Goal: Task Accomplishment & Management: Complete application form

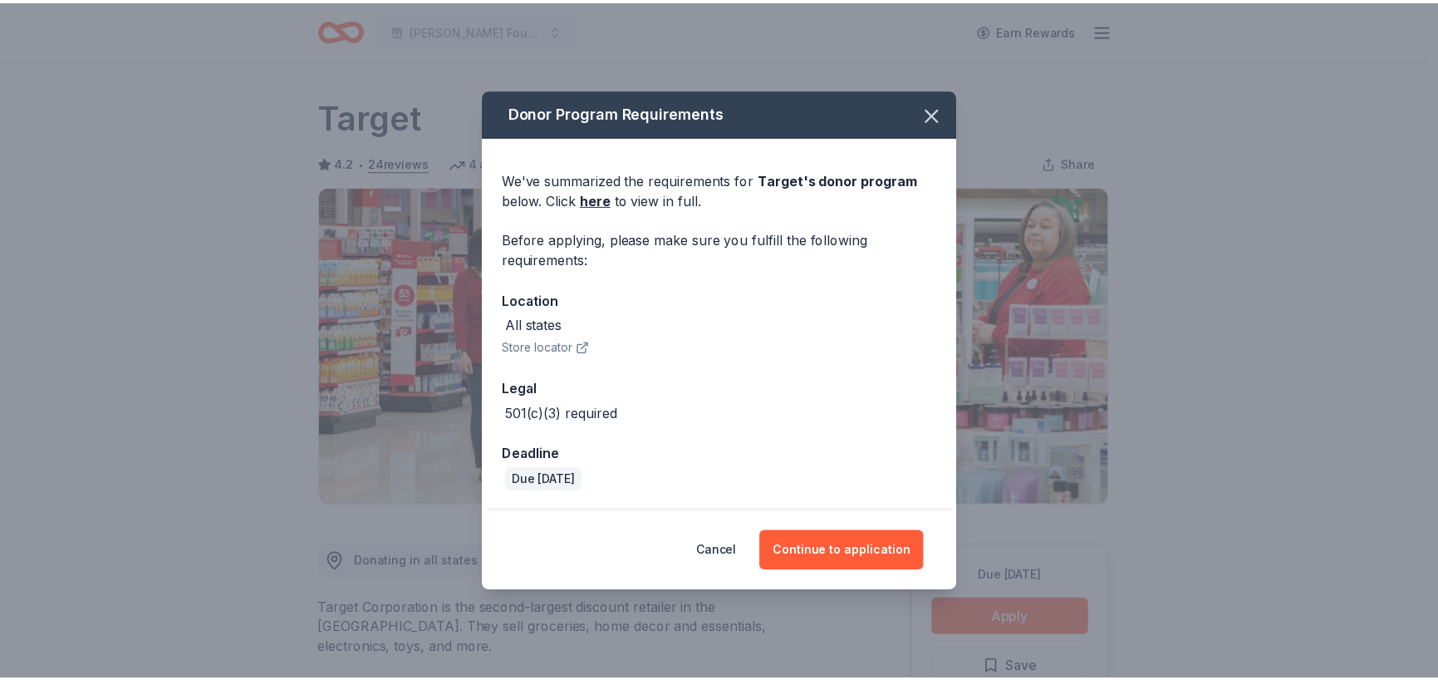
scroll to position [249, 0]
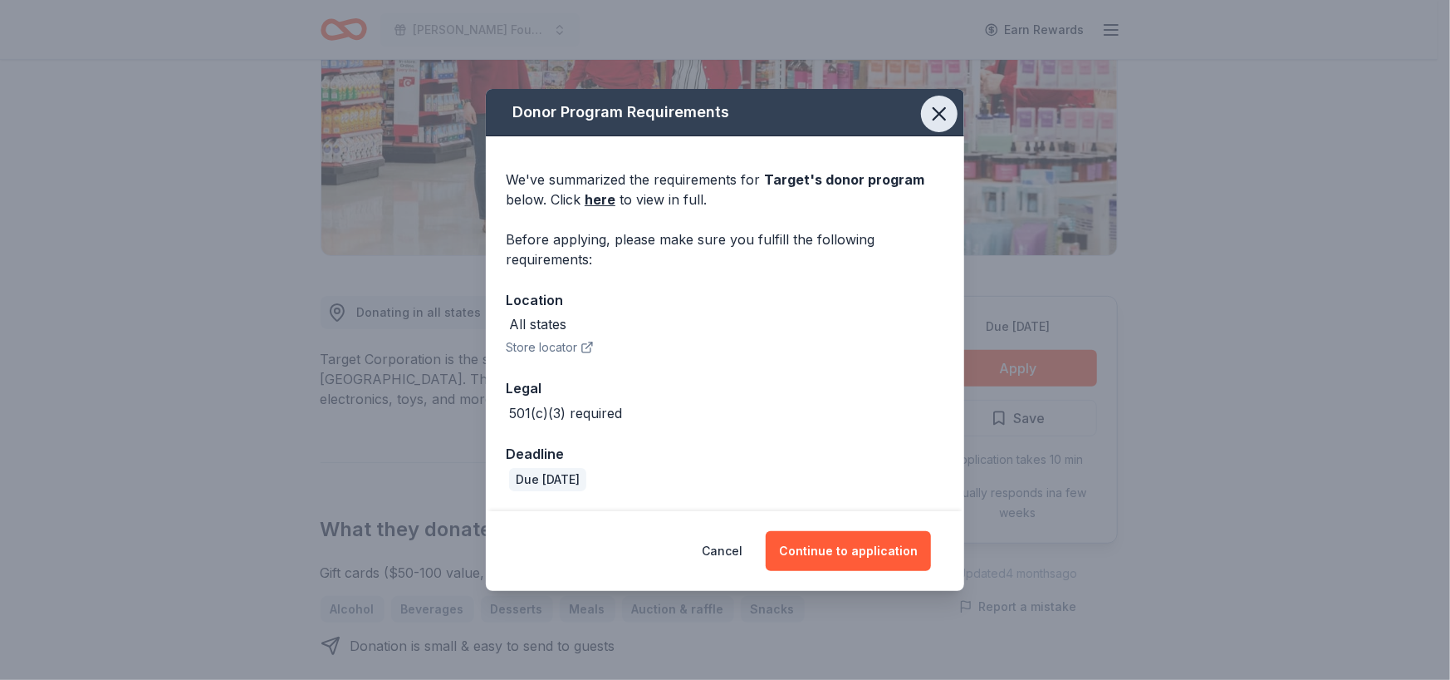
click at [932, 106] on icon "button" at bounding box center [939, 113] width 23 height 23
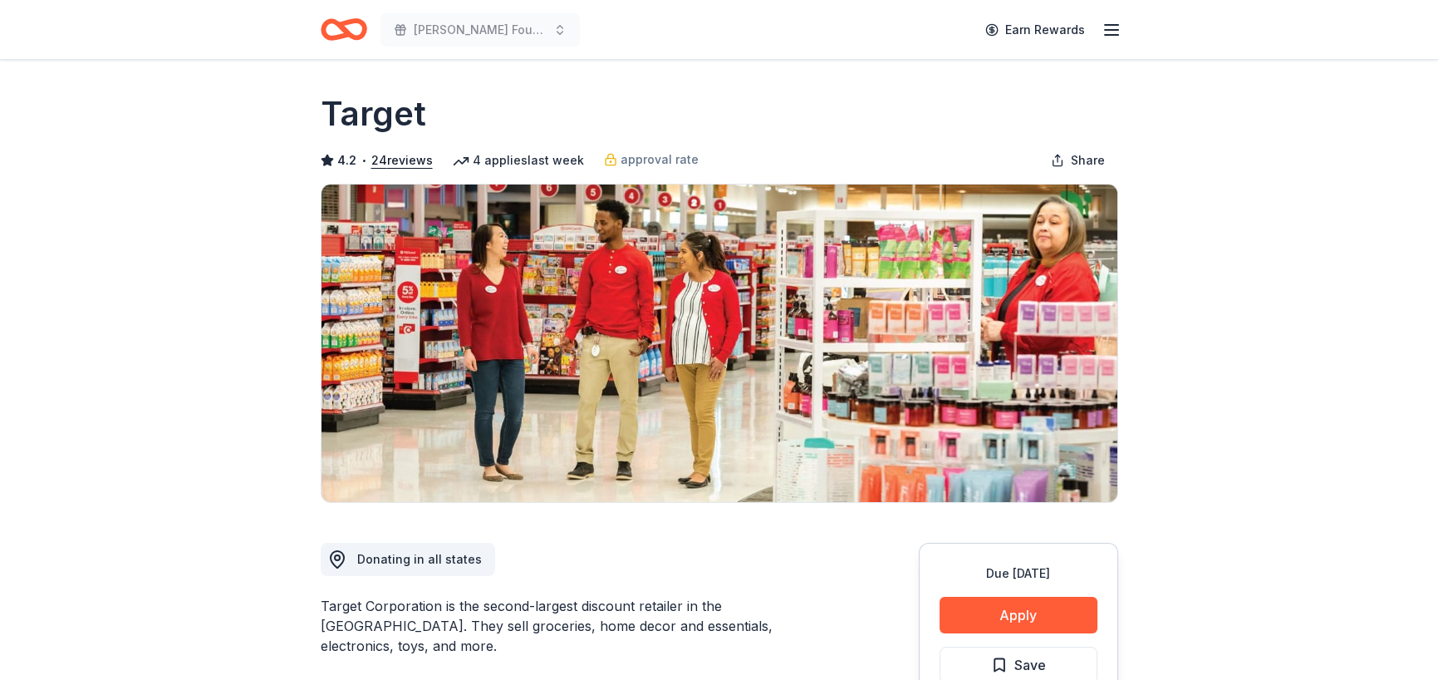
scroll to position [0, 0]
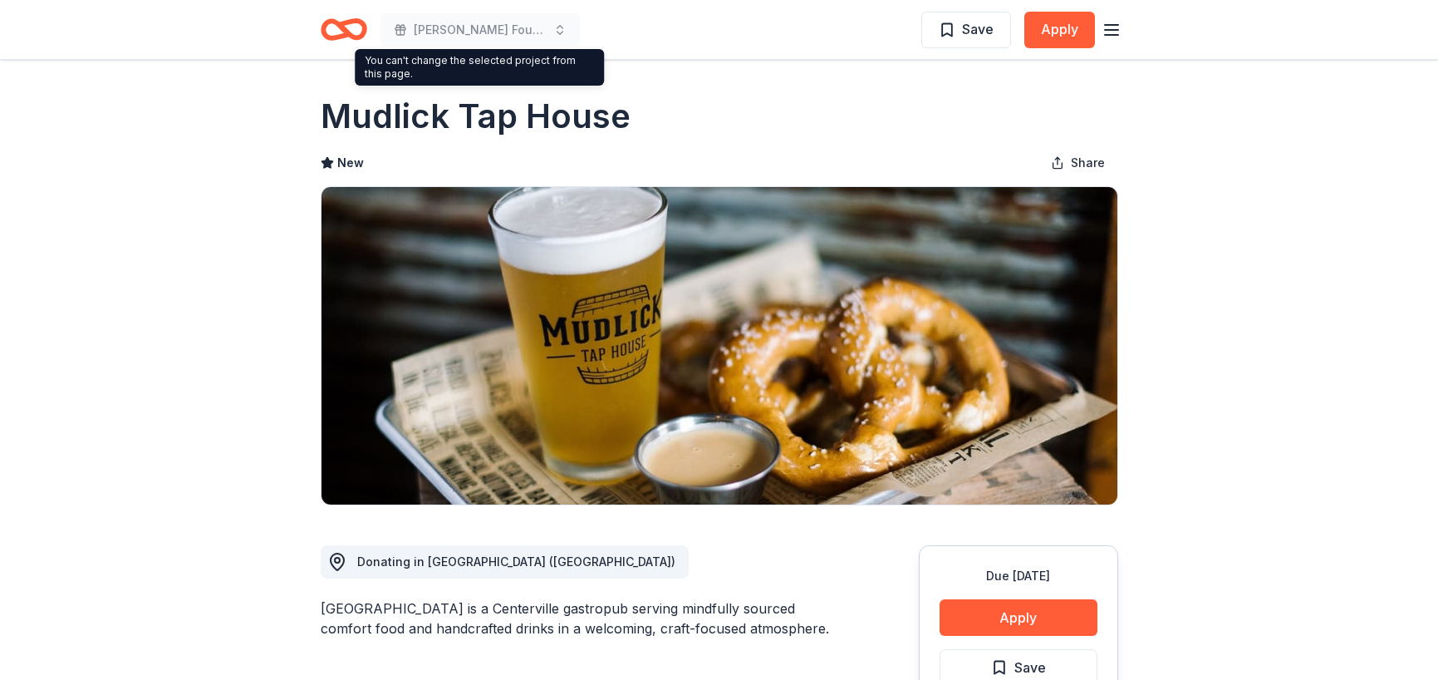
scroll to position [1412, 0]
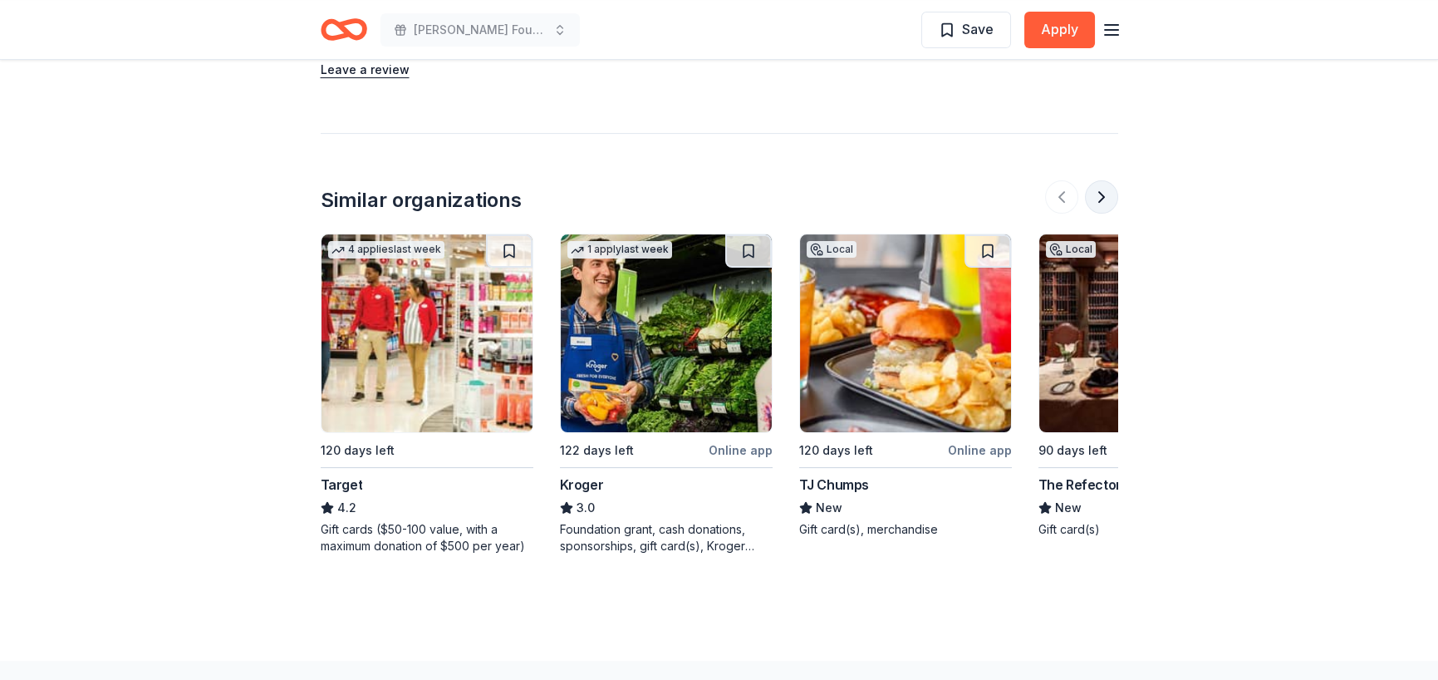
click at [1099, 194] on button at bounding box center [1101, 196] width 33 height 33
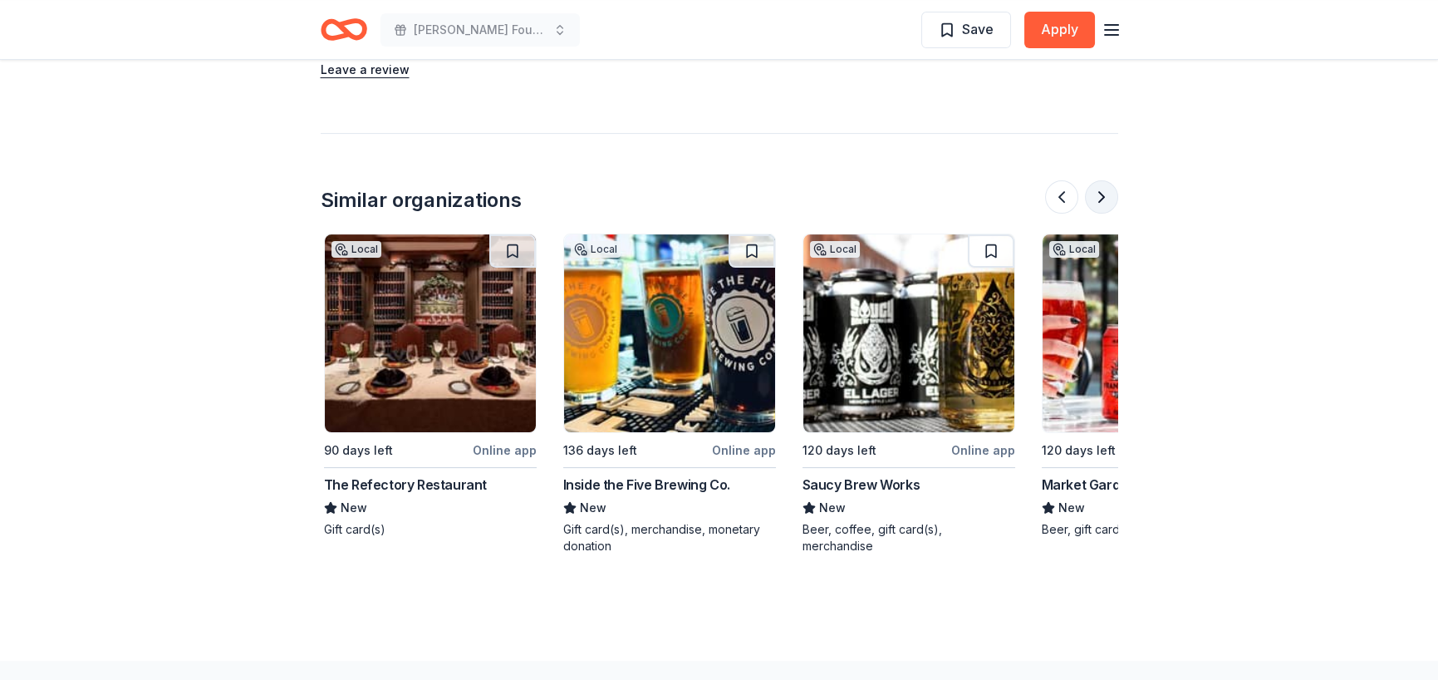
scroll to position [0, 717]
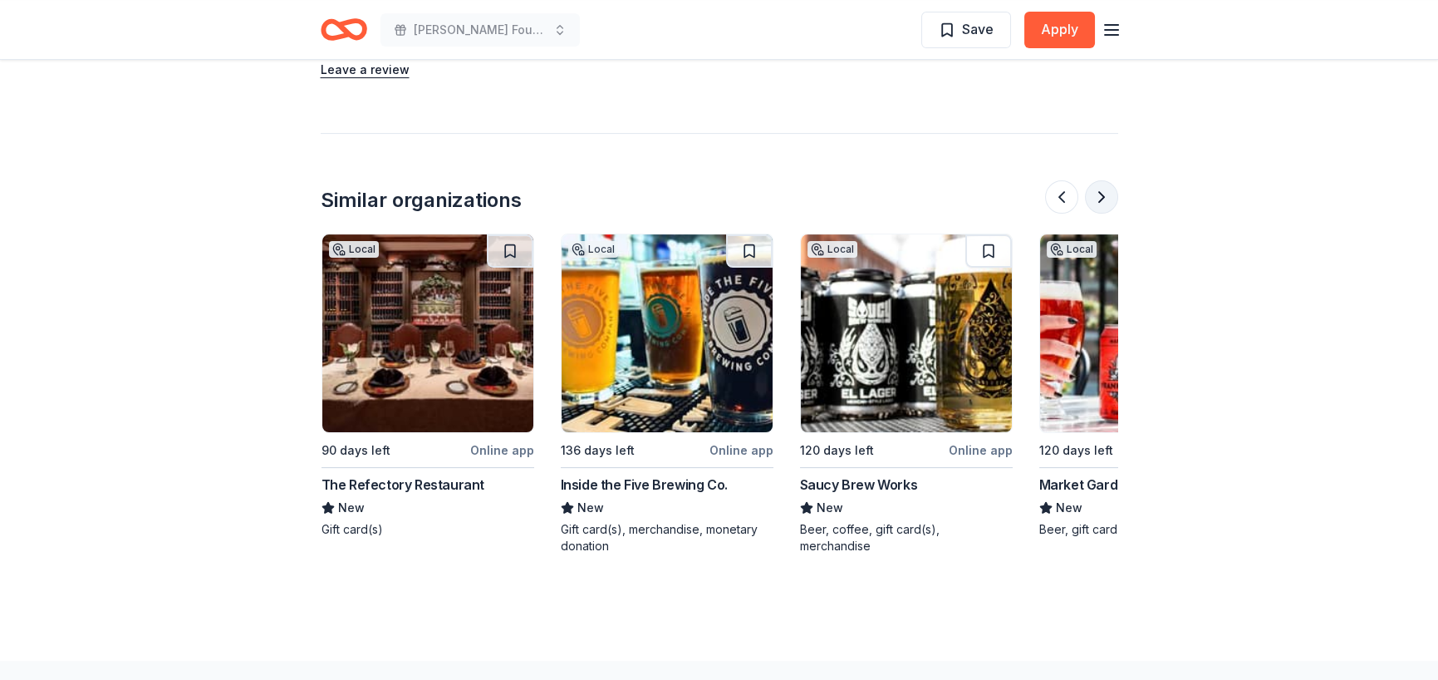
click at [1088, 197] on button at bounding box center [1101, 196] width 33 height 33
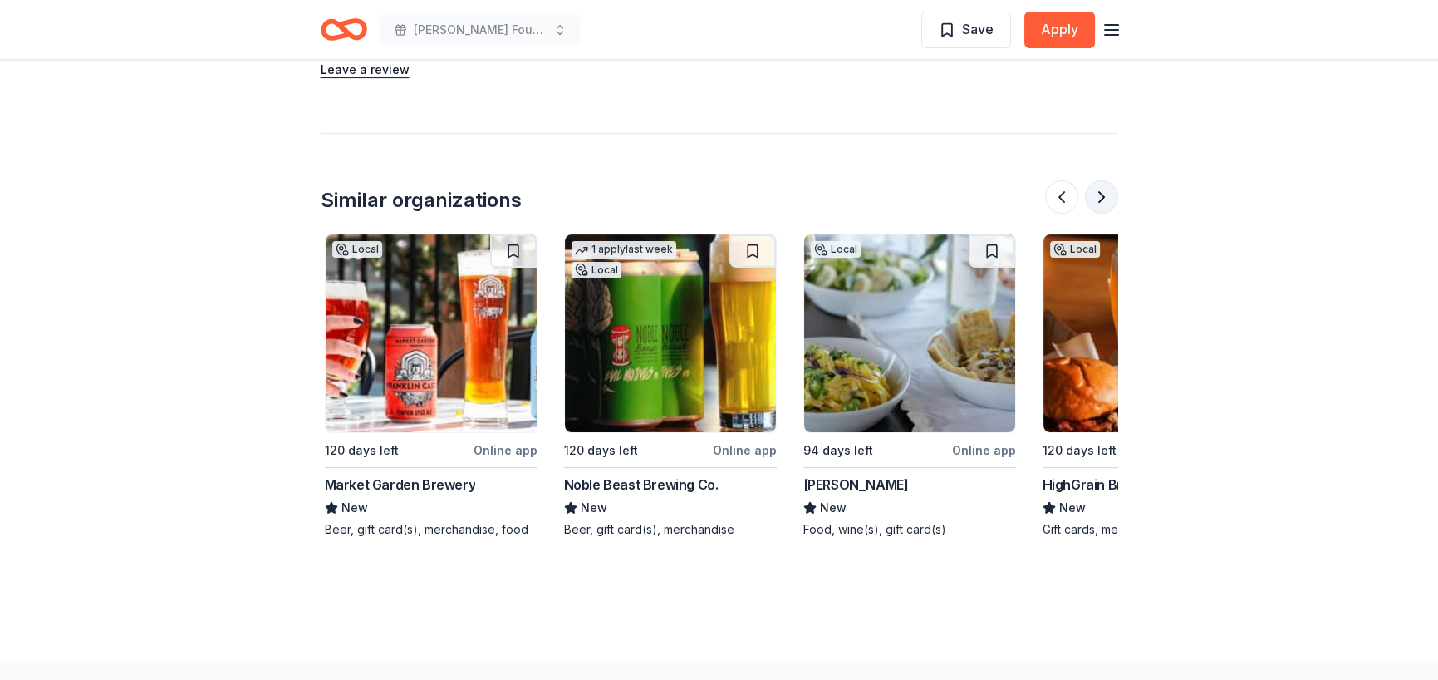
scroll to position [0, 1436]
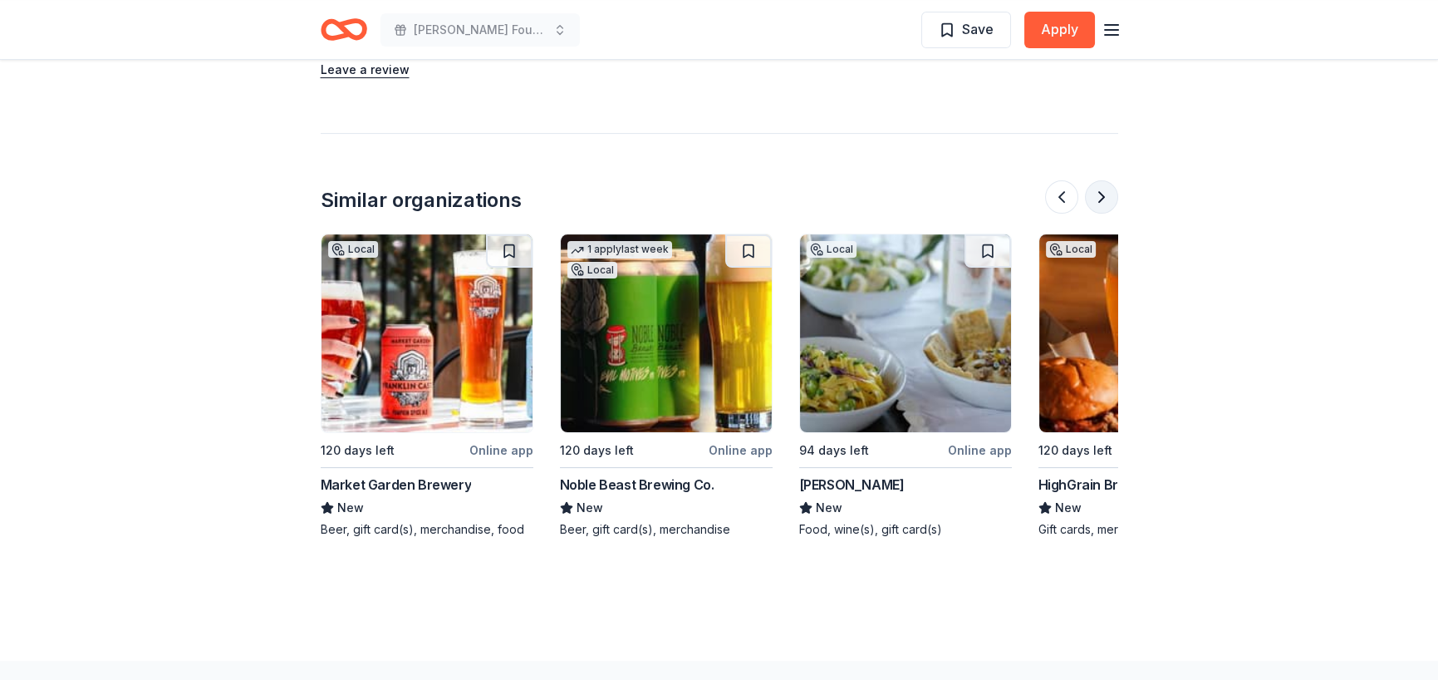
click at [1088, 197] on button at bounding box center [1101, 196] width 33 height 33
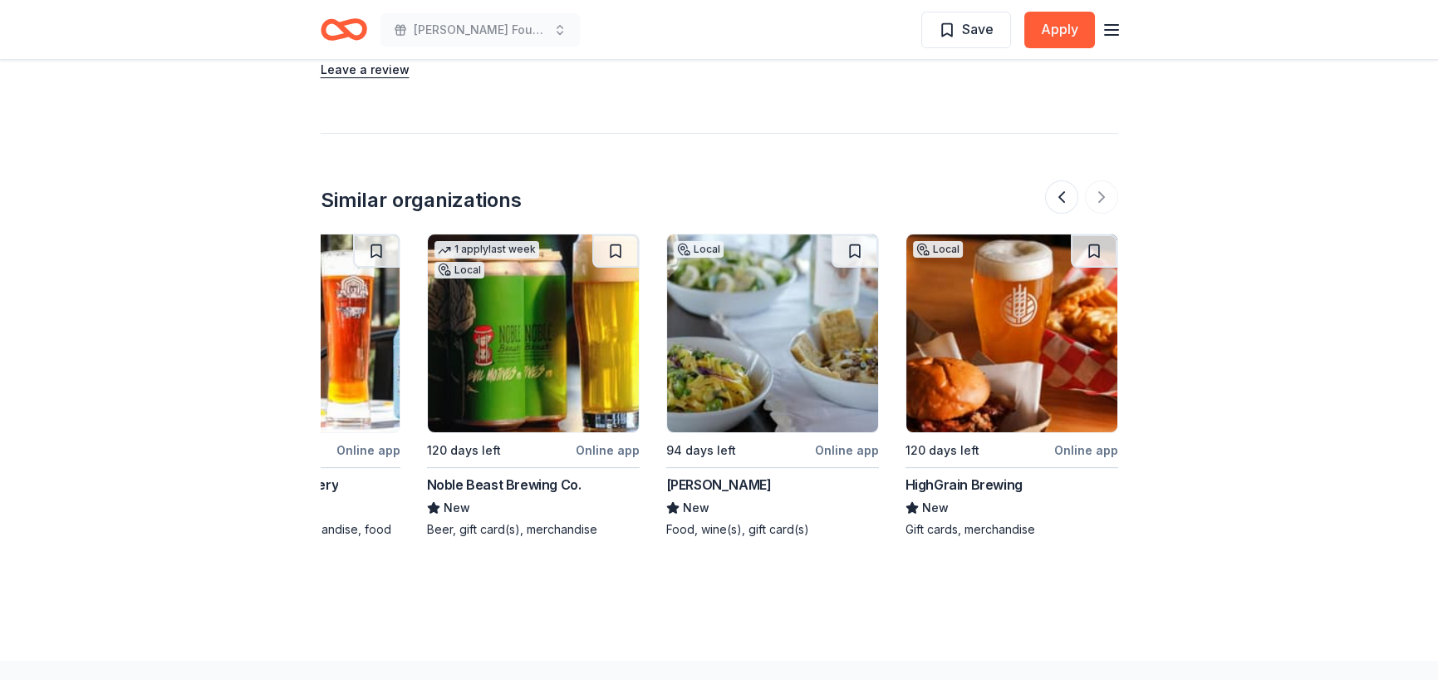
click at [1089, 193] on div at bounding box center [1081, 196] width 73 height 33
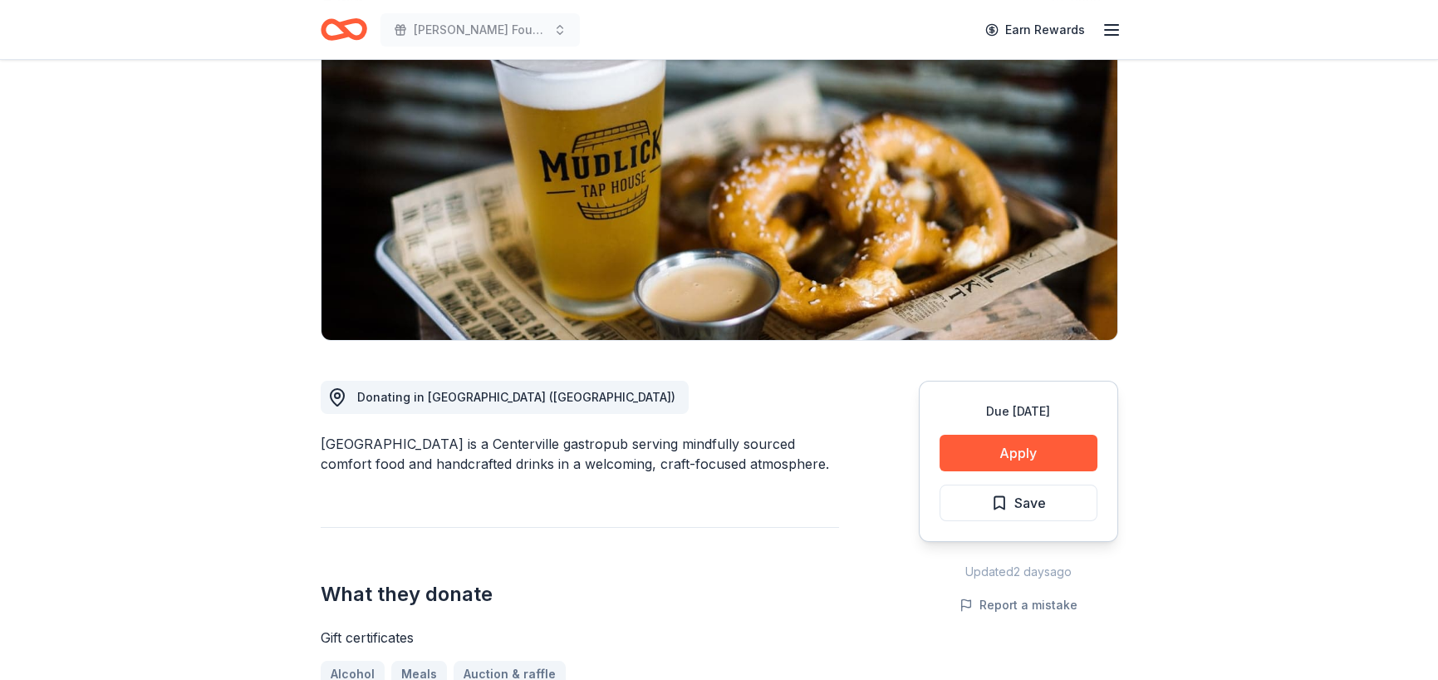
scroll to position [0, 0]
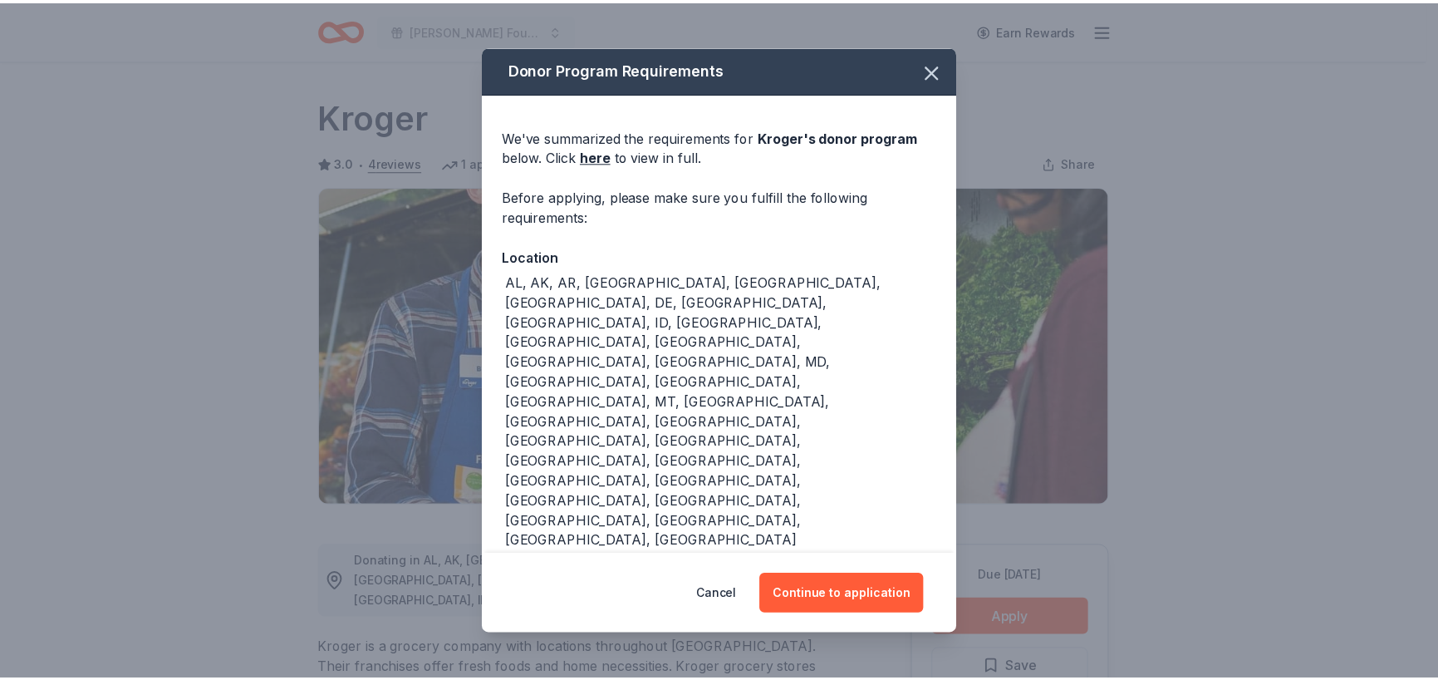
scroll to position [166, 0]
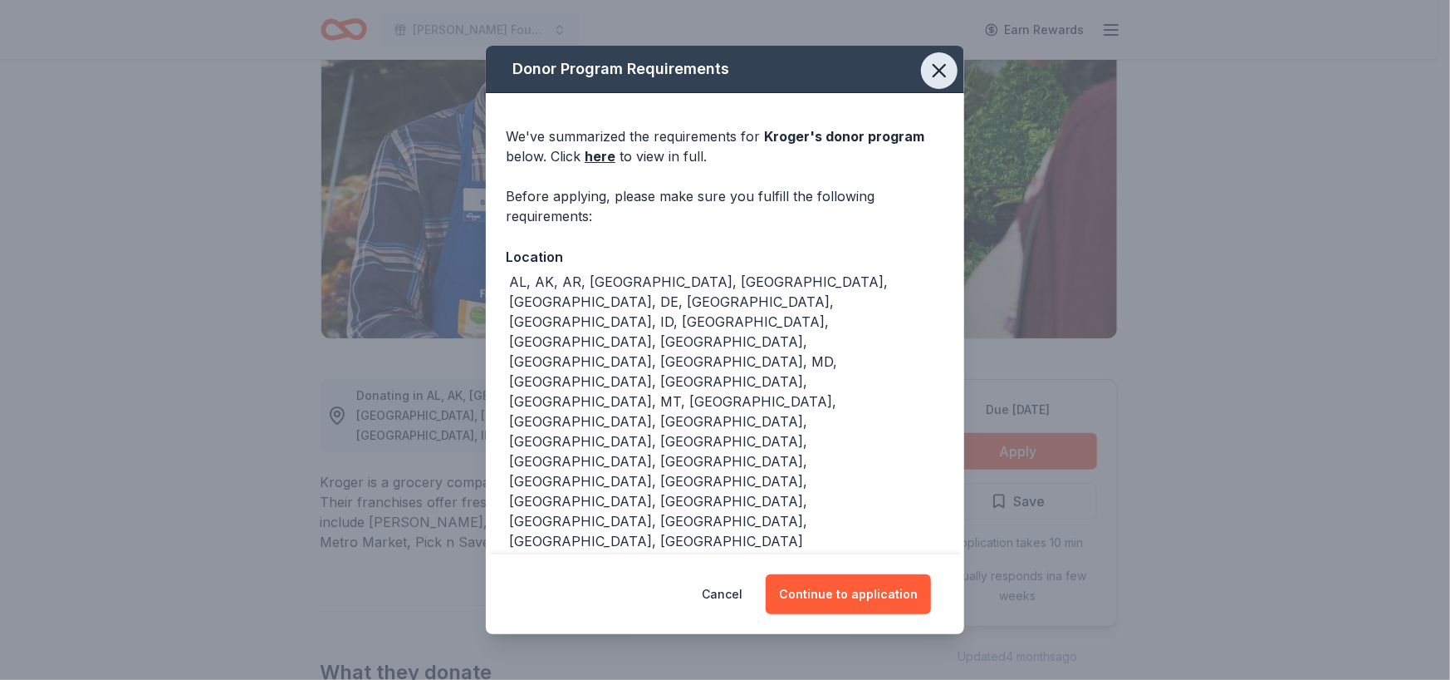
click at [931, 74] on icon "button" at bounding box center [939, 70] width 23 height 23
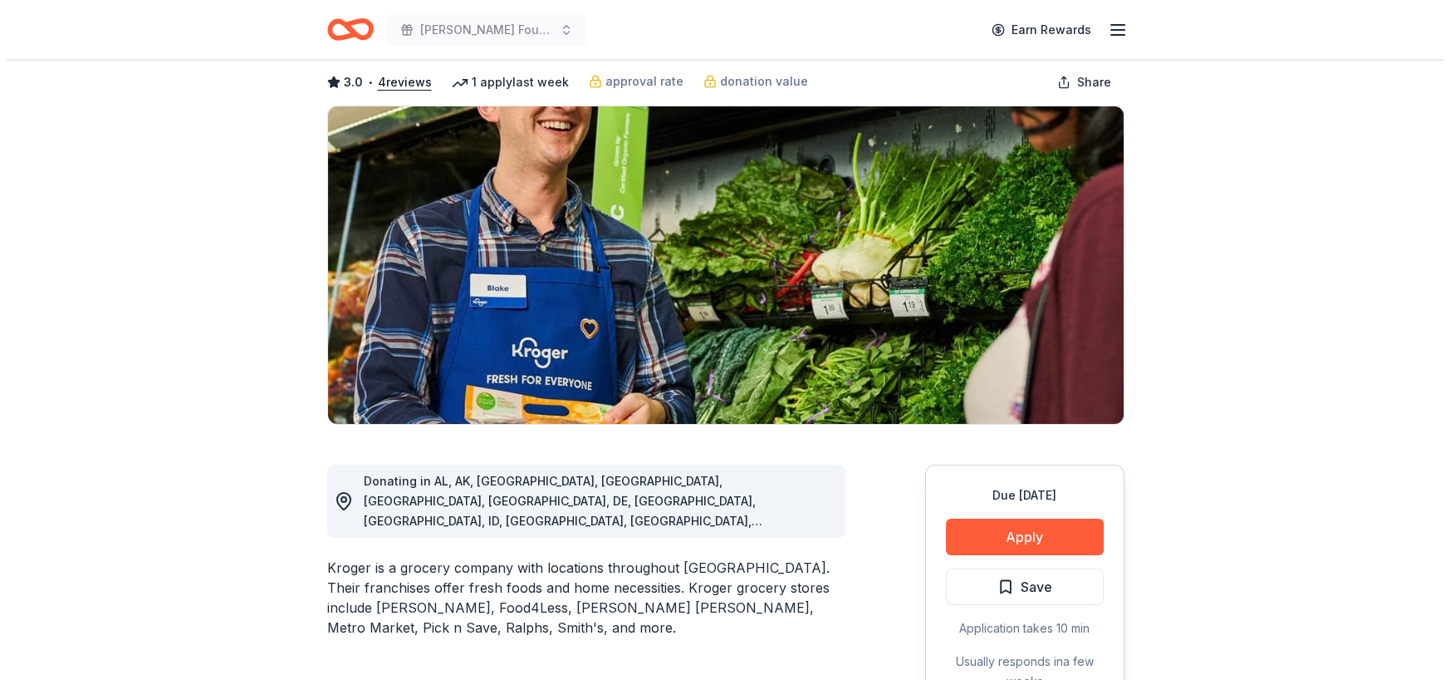
scroll to position [0, 0]
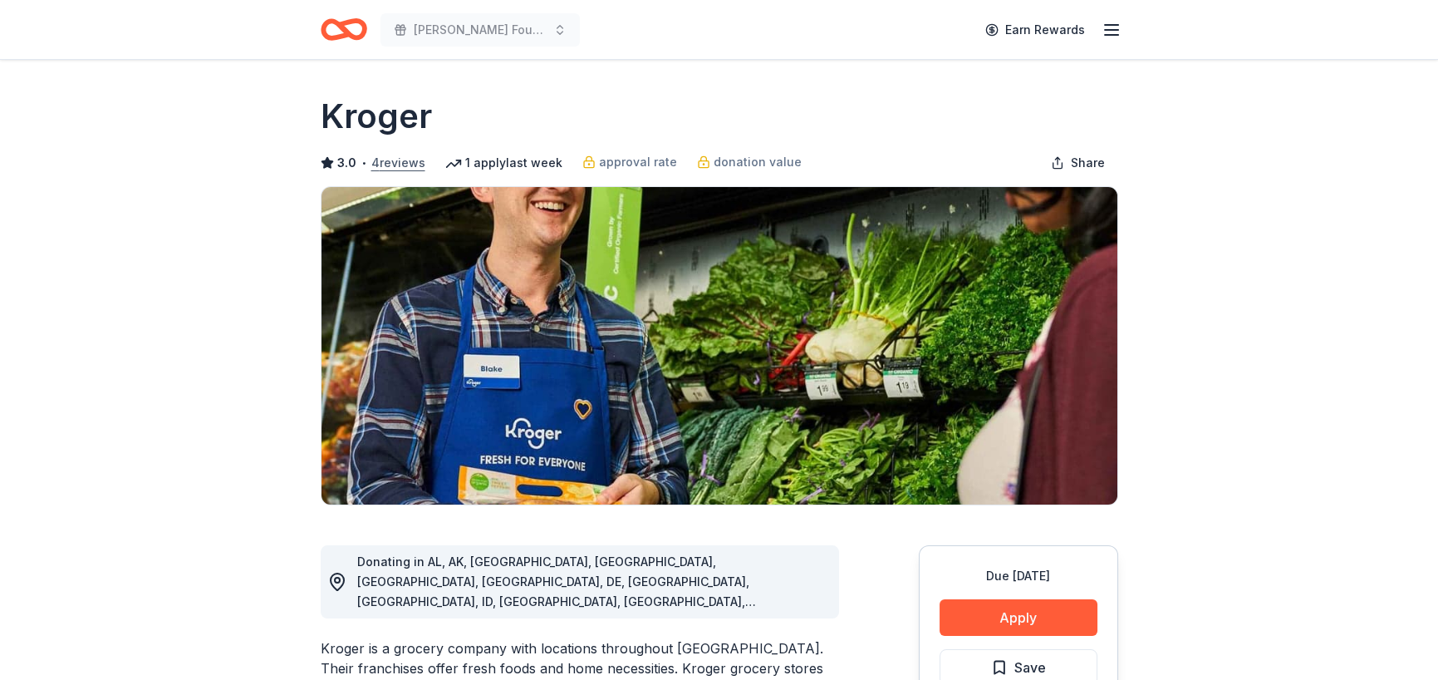
click at [398, 166] on button "4 reviews" at bounding box center [398, 163] width 54 height 20
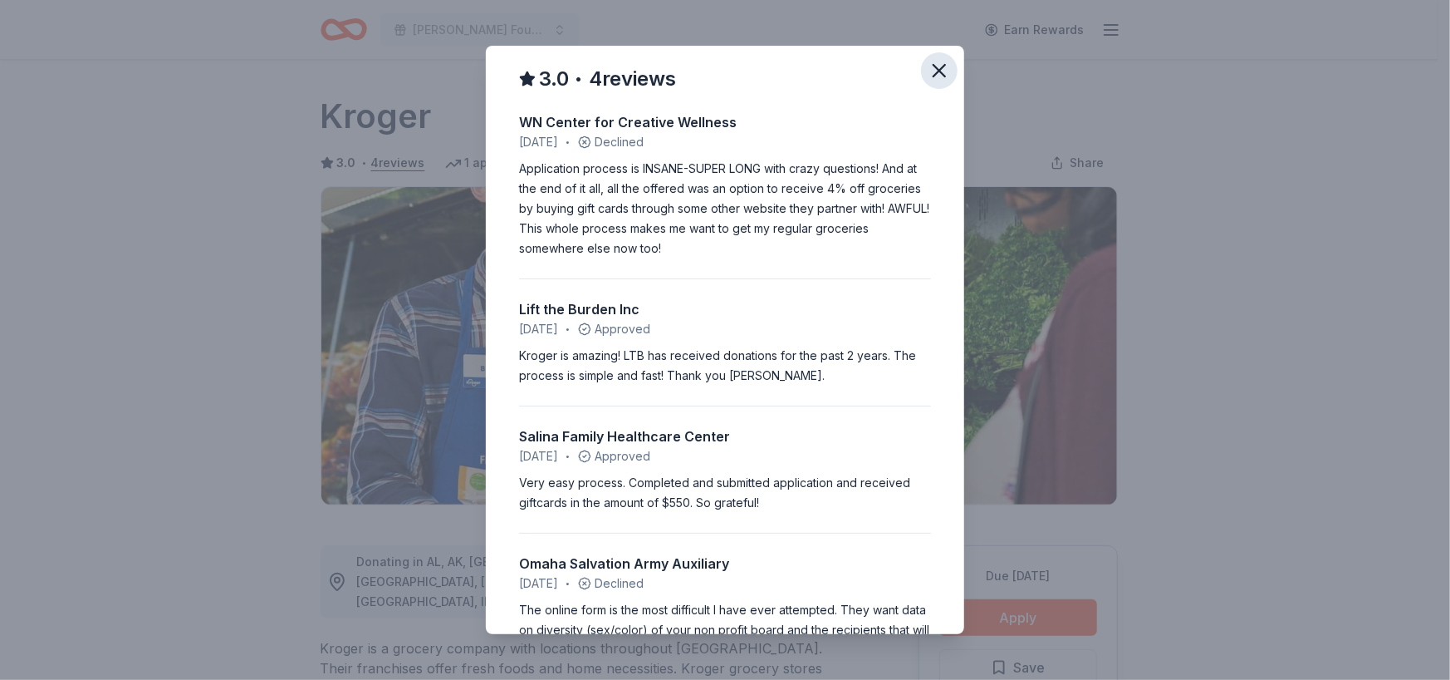
click at [936, 74] on icon "button" at bounding box center [939, 70] width 23 height 23
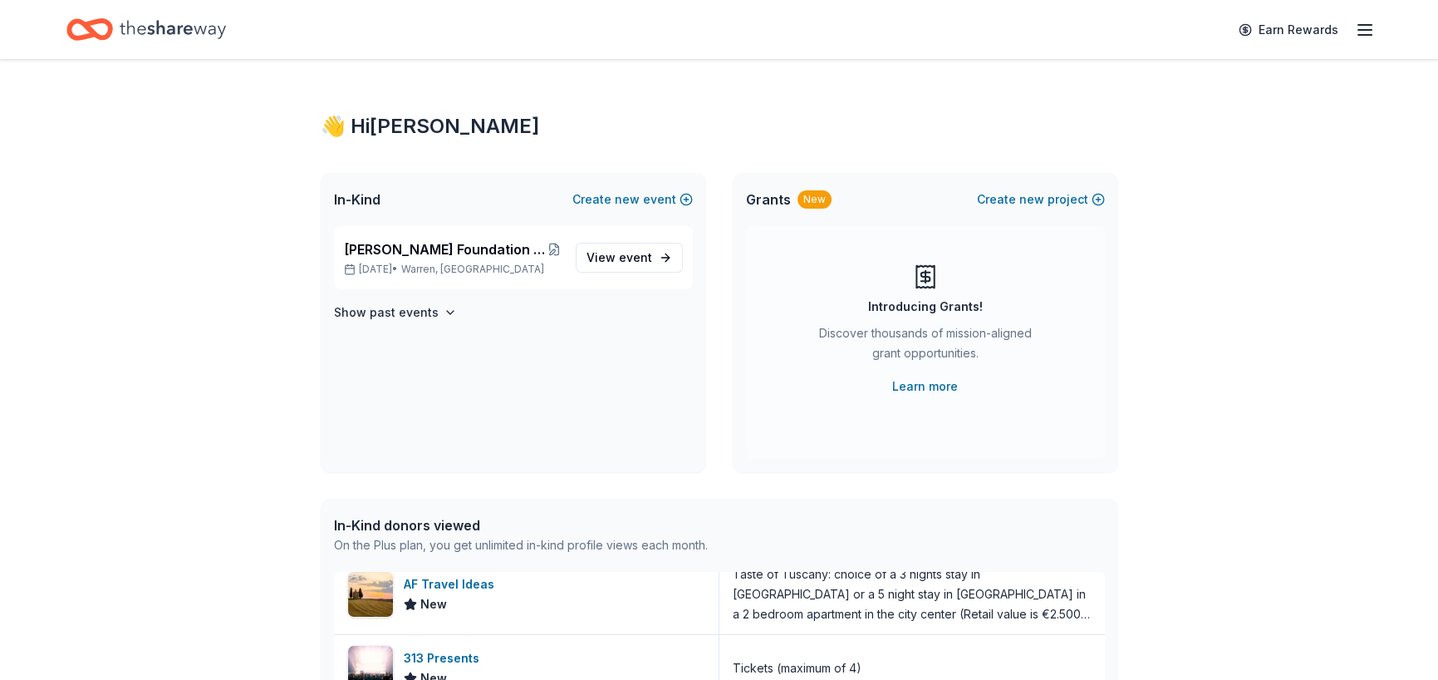
click at [96, 33] on icon "Home" at bounding box center [98, 29] width 26 height 17
click at [135, 27] on icon "Home" at bounding box center [173, 29] width 106 height 34
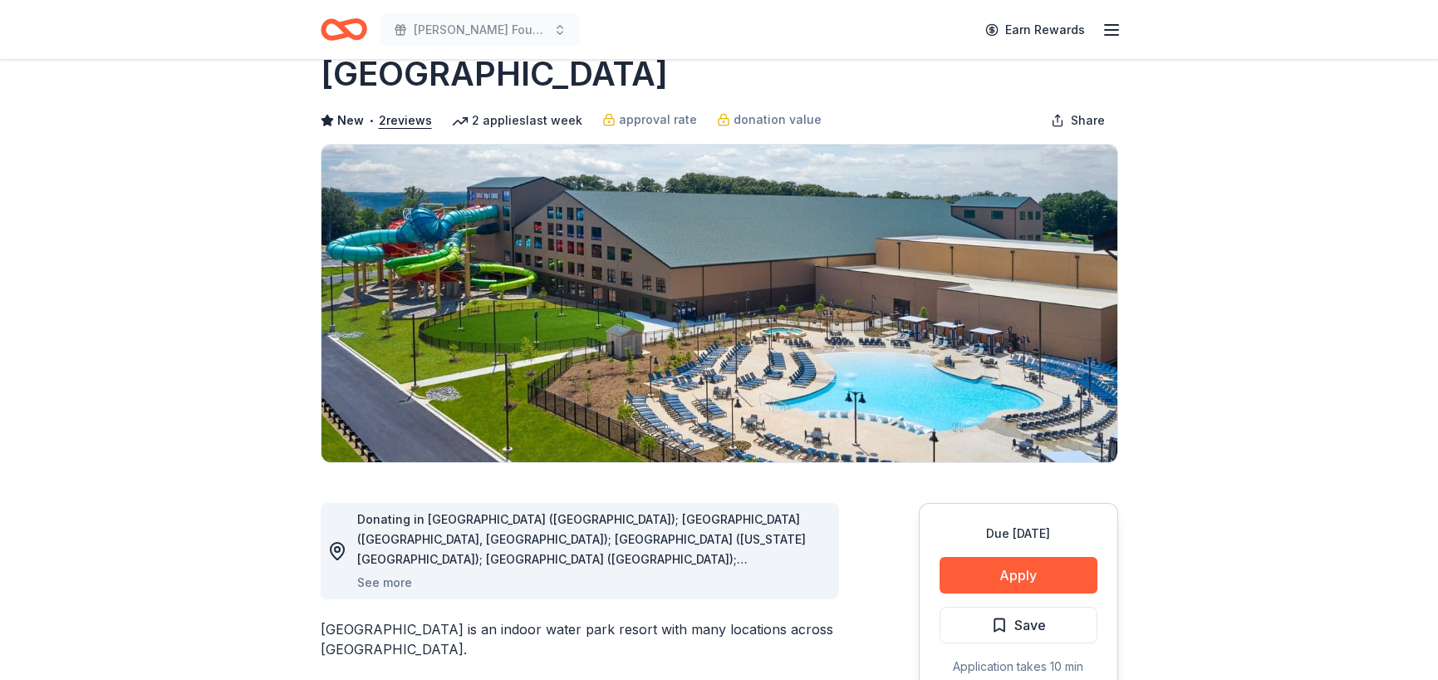
scroll to position [249, 0]
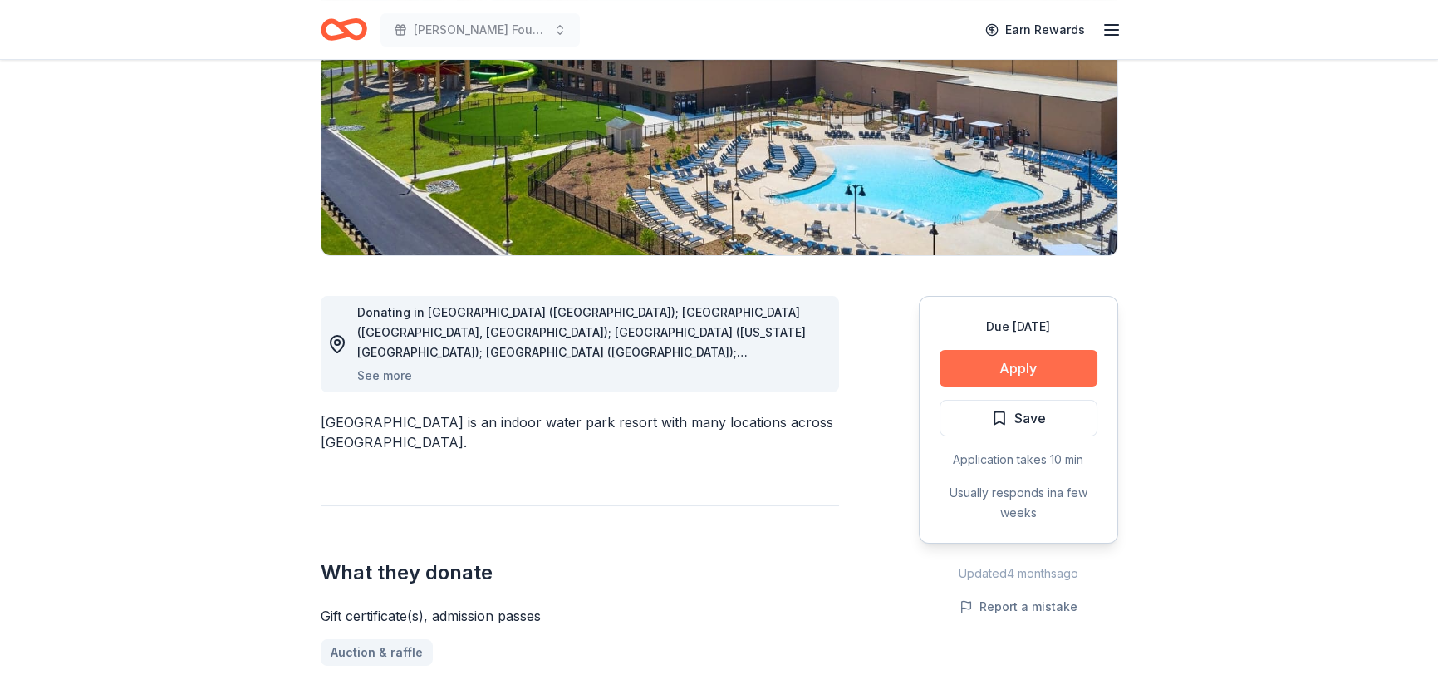
click at [1033, 363] on button "Apply" at bounding box center [1019, 368] width 158 height 37
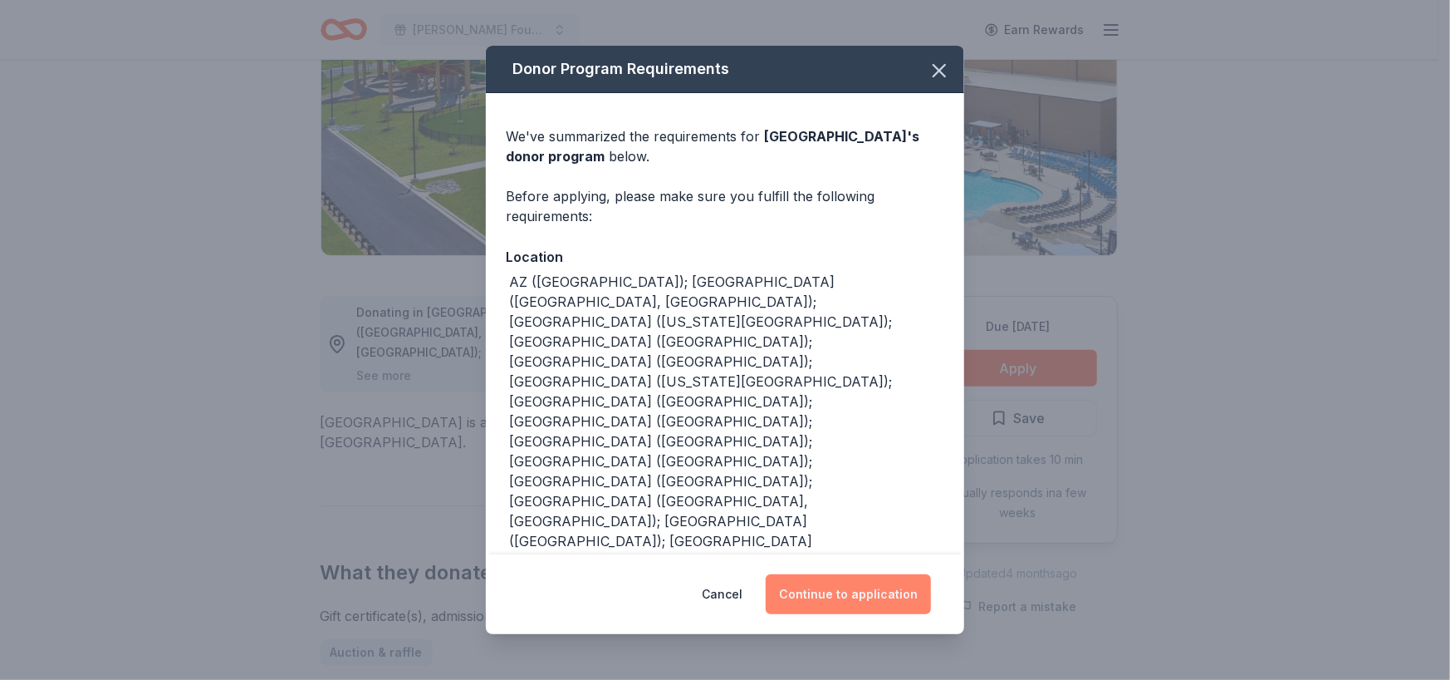
click at [832, 589] on button "Continue to application" at bounding box center [848, 594] width 165 height 40
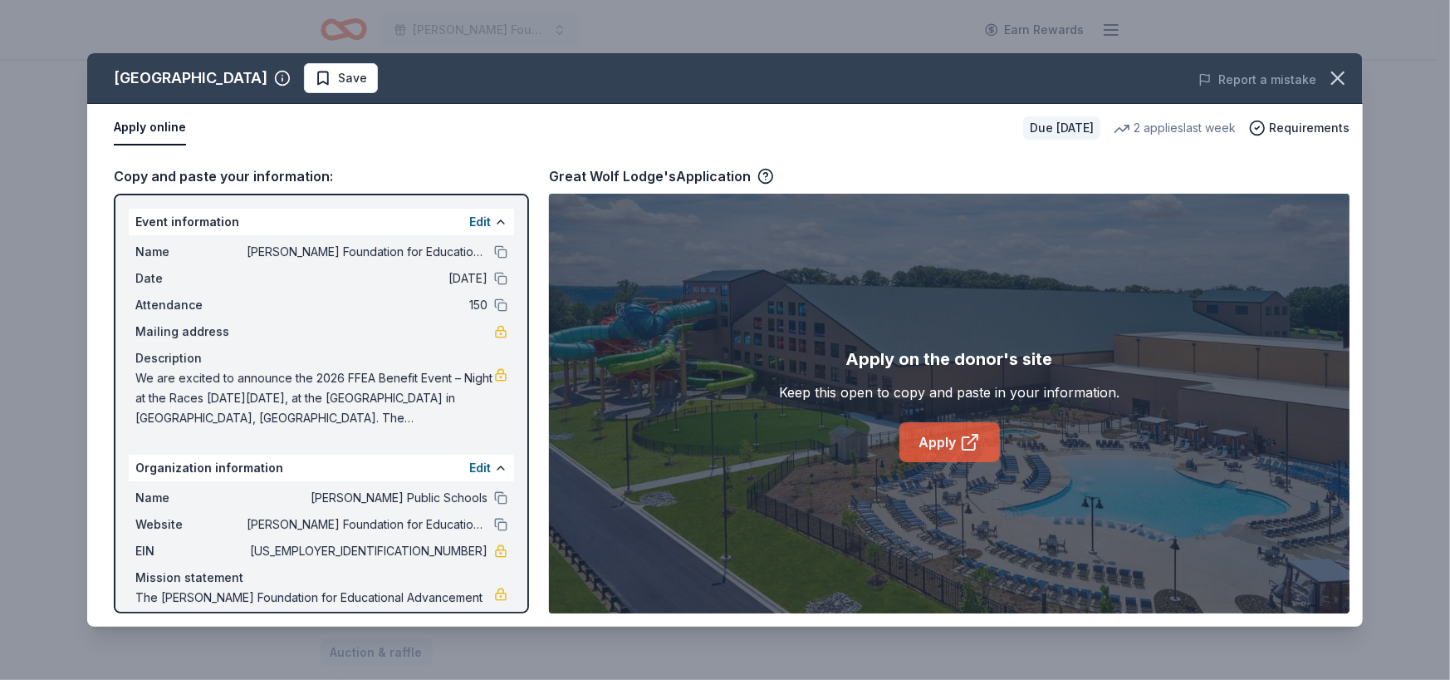
click at [935, 426] on link "Apply" at bounding box center [950, 442] width 101 height 40
click at [1342, 76] on icon "button" at bounding box center [1338, 77] width 23 height 23
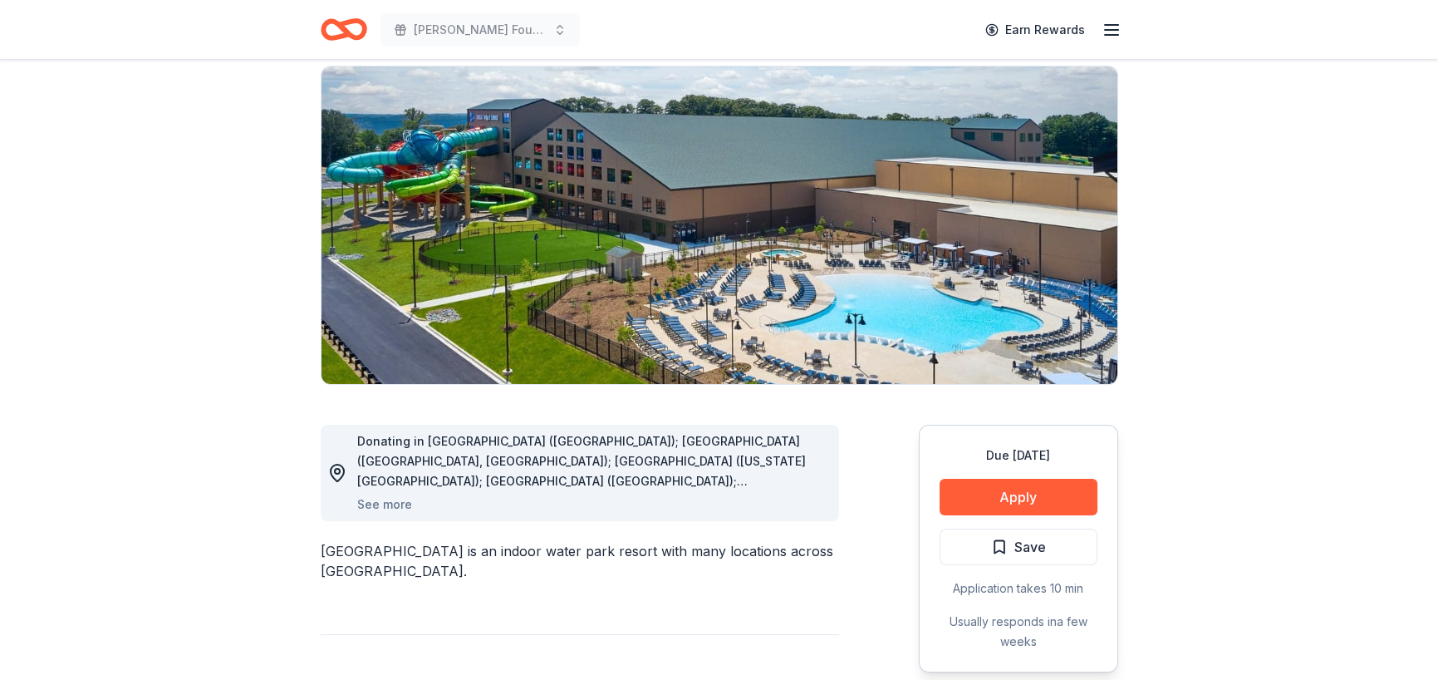
scroll to position [0, 0]
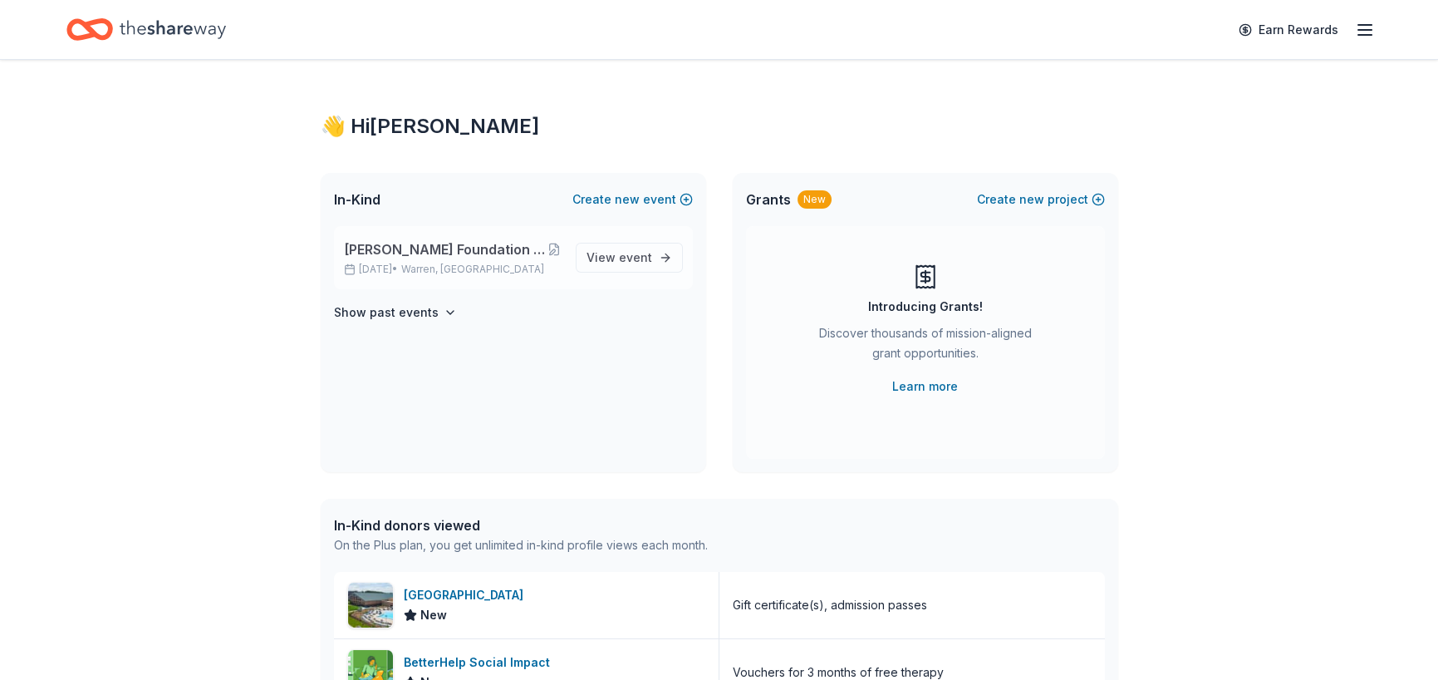
click at [403, 256] on span "[PERSON_NAME] Foundation for Educational Advancement (FFEA)" at bounding box center [445, 249] width 203 height 20
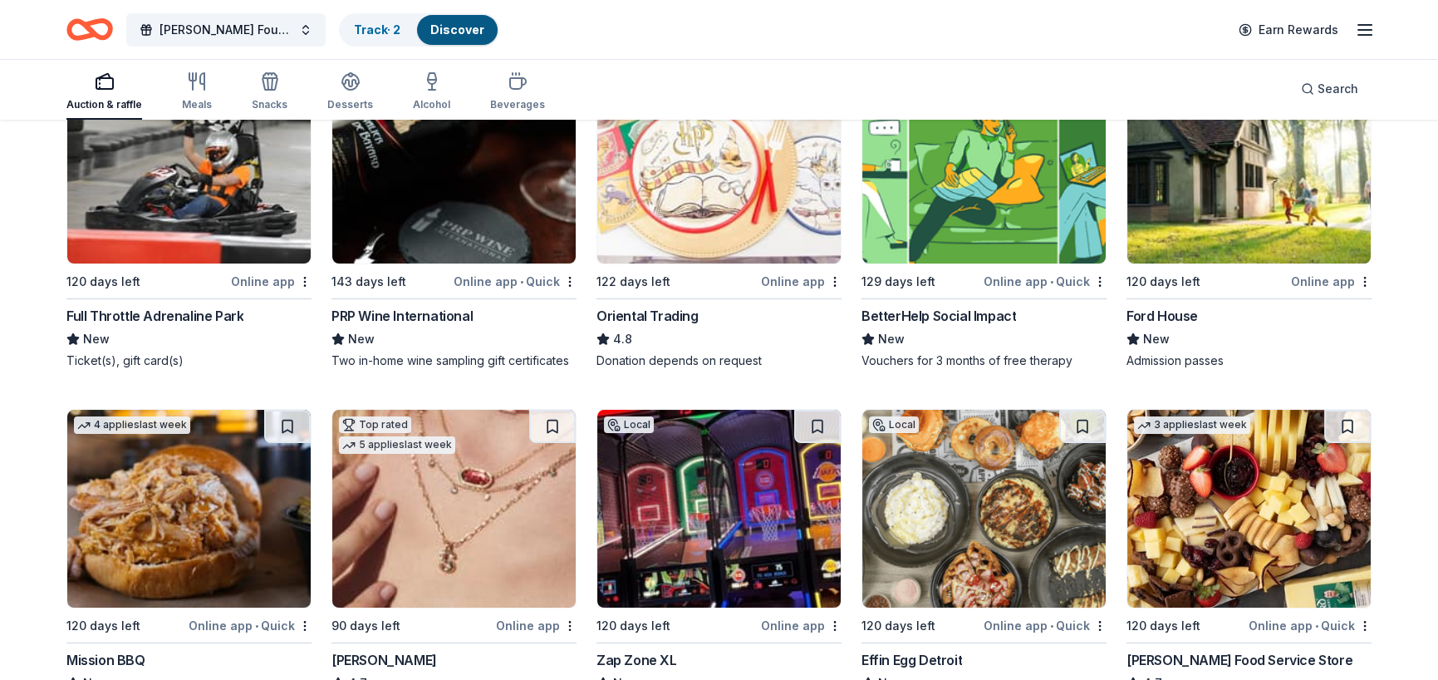
scroll to position [249, 0]
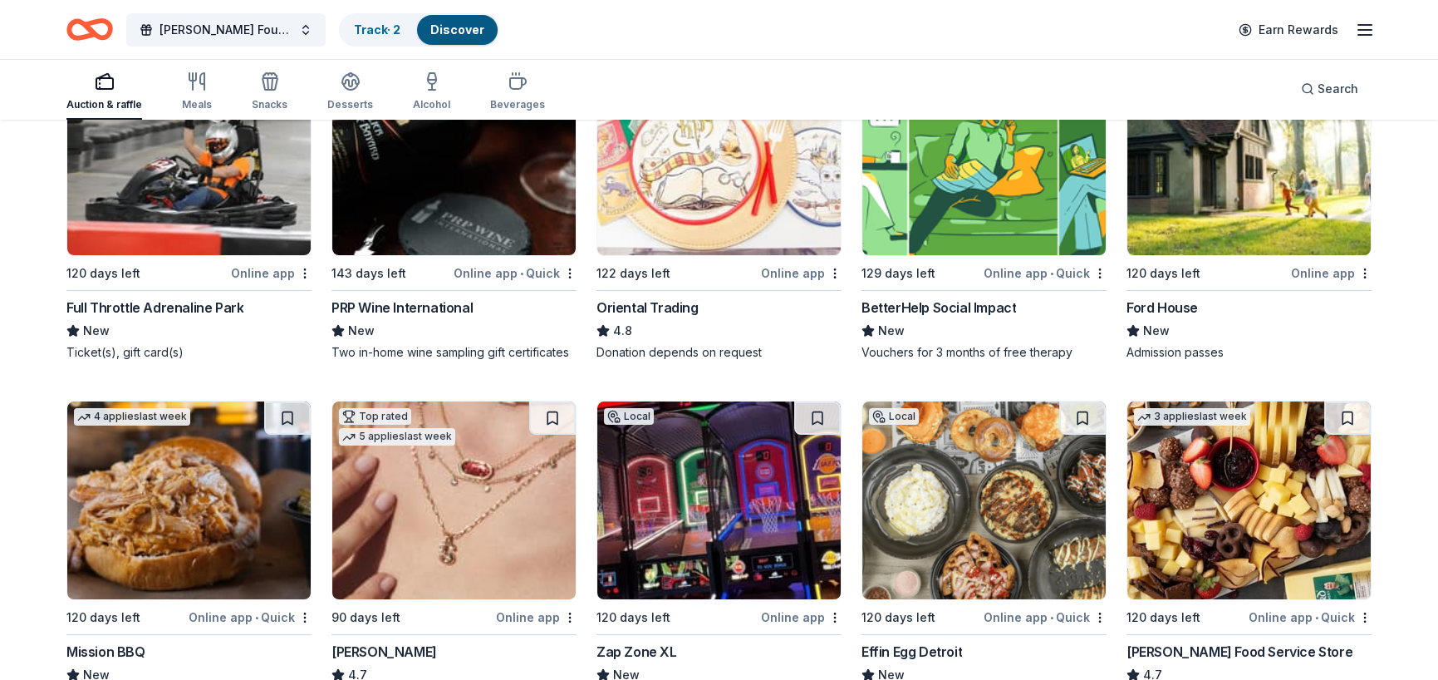
click at [216, 244] on img at bounding box center [188, 156] width 243 height 198
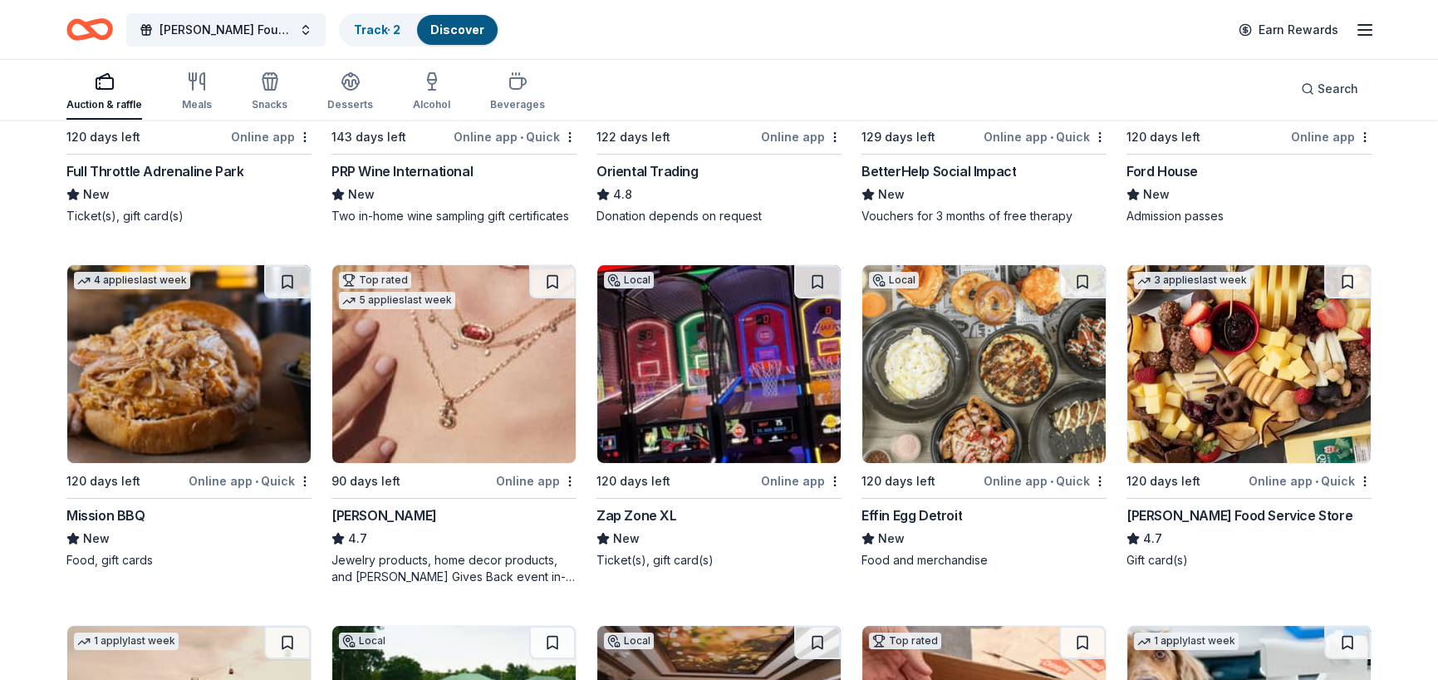
scroll to position [415, 0]
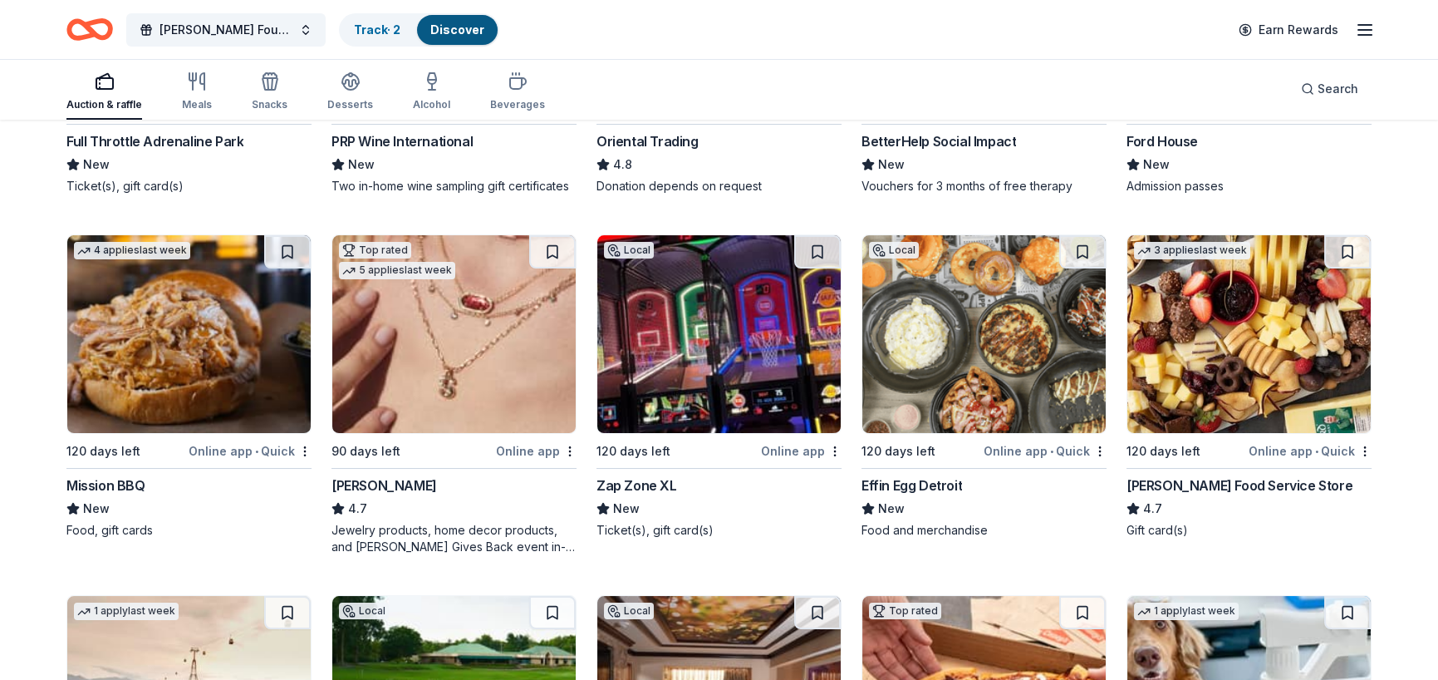
click at [756, 401] on img at bounding box center [718, 334] width 243 height 198
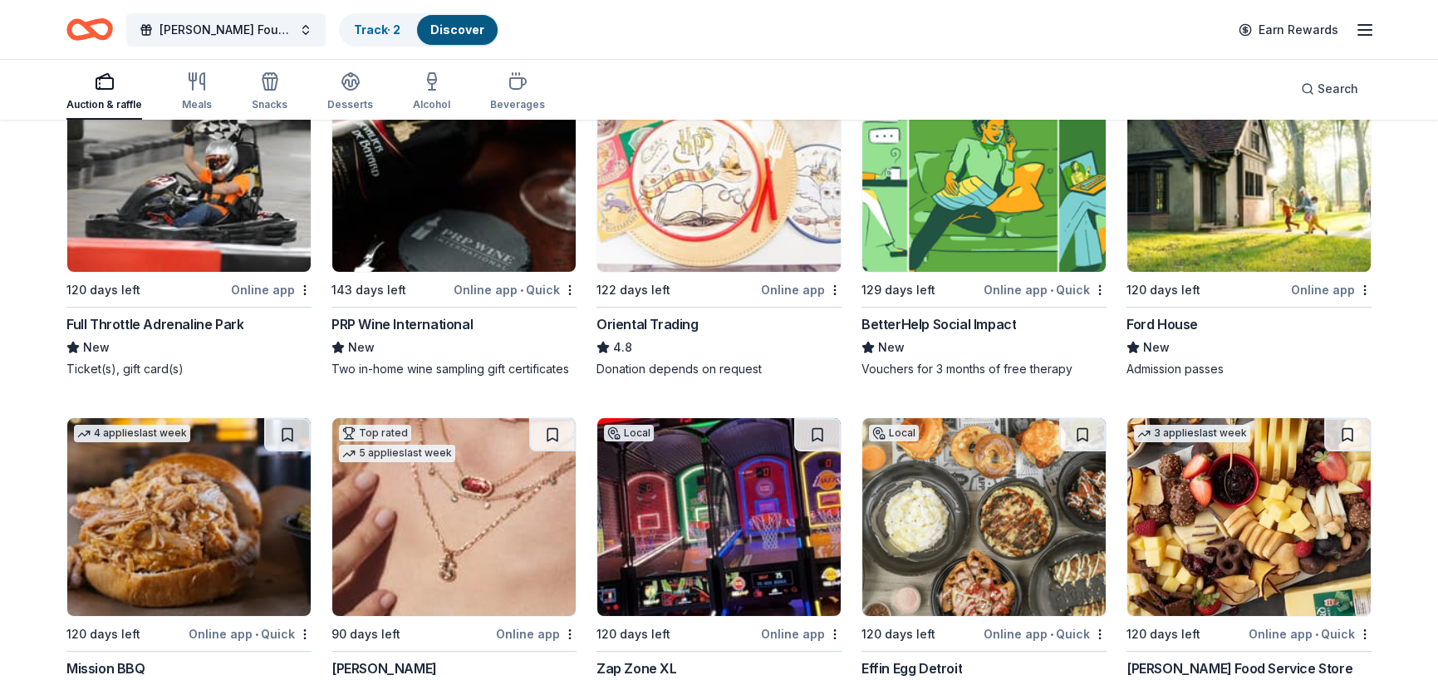
scroll to position [332, 0]
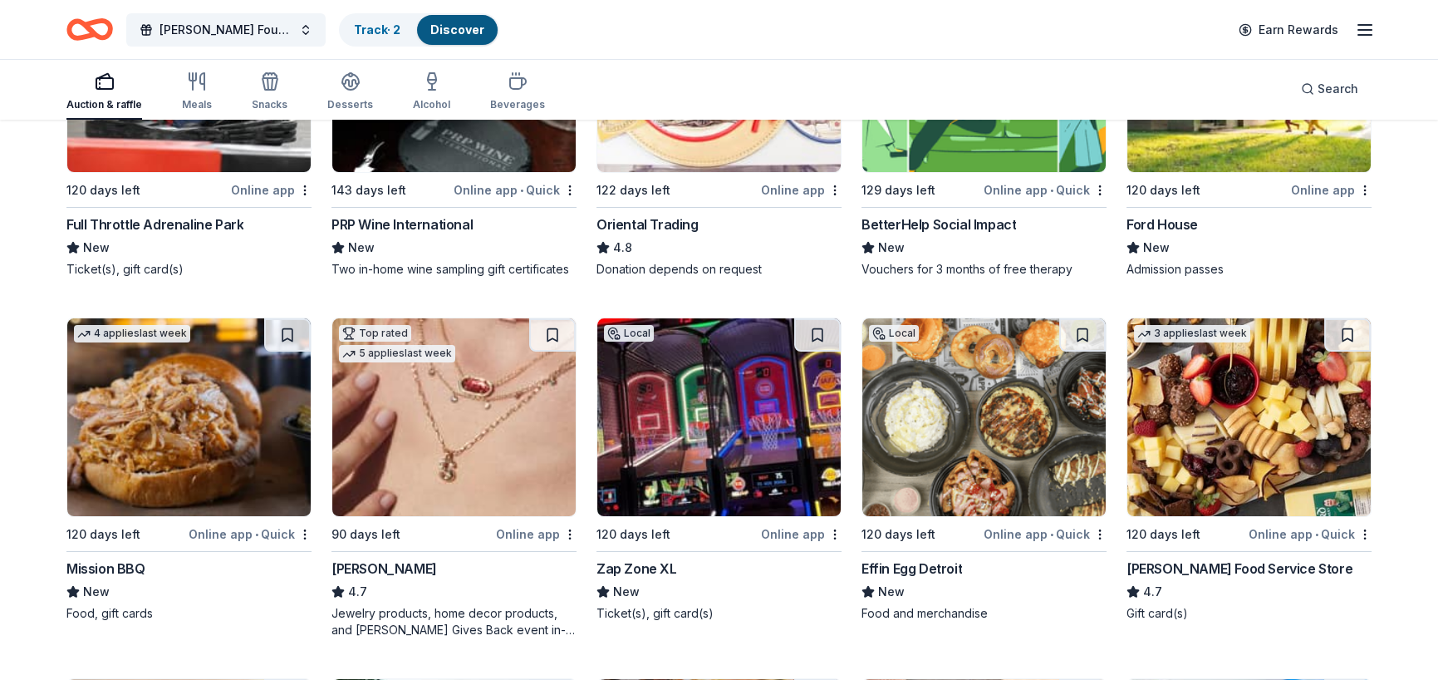
click at [1002, 385] on img at bounding box center [983, 417] width 243 height 198
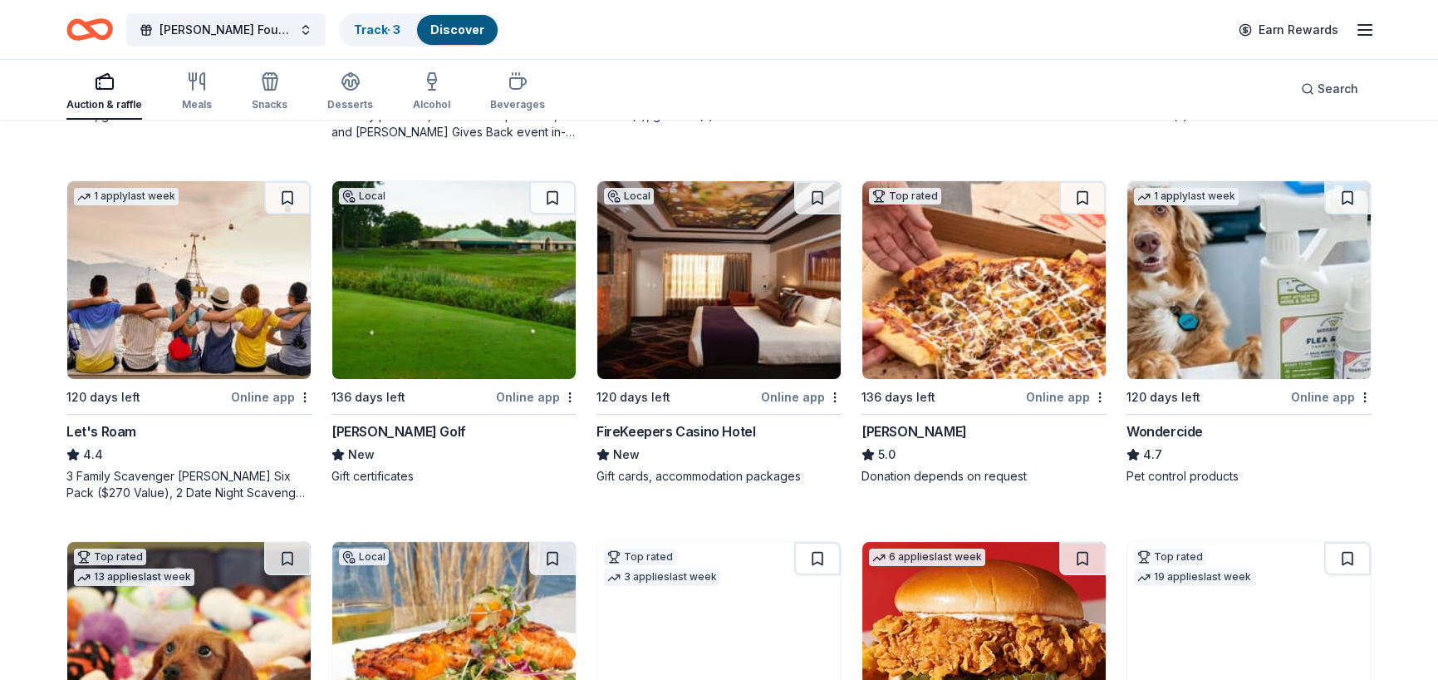
scroll to position [831, 0]
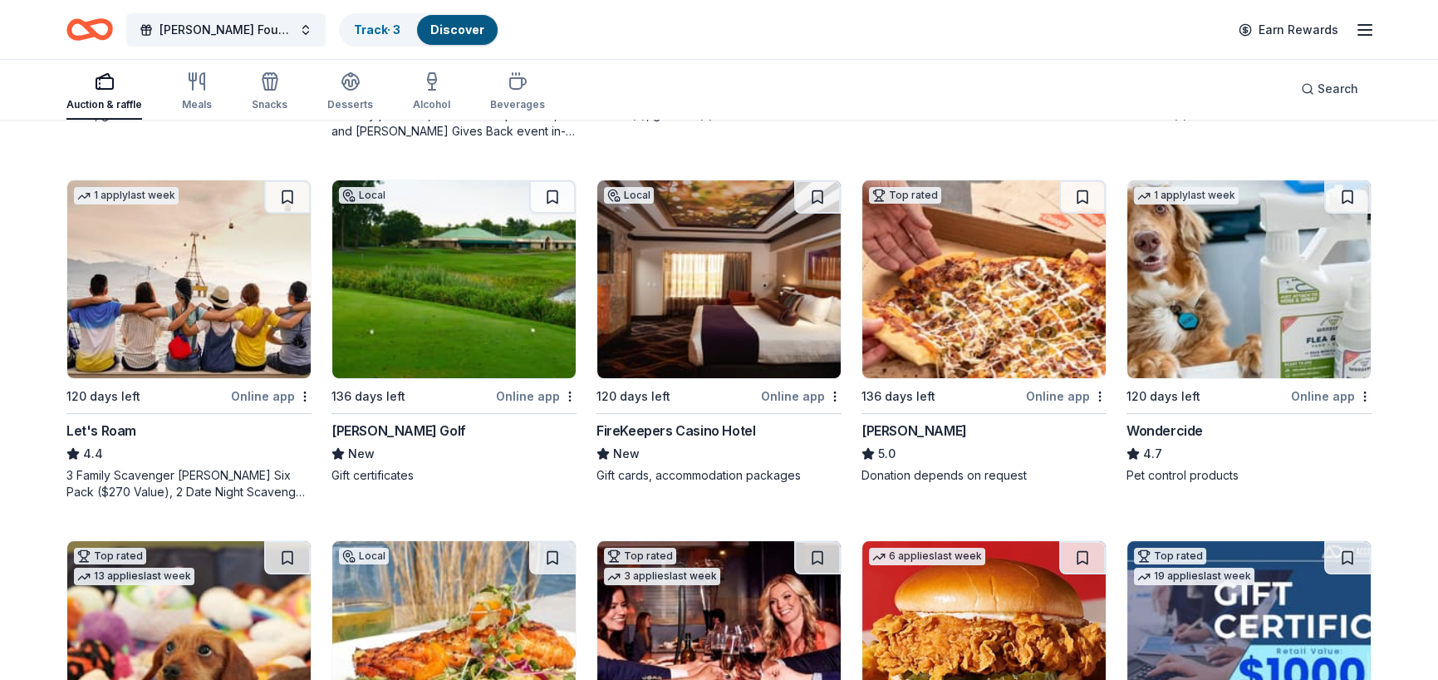
click at [169, 313] on img at bounding box center [188, 279] width 243 height 198
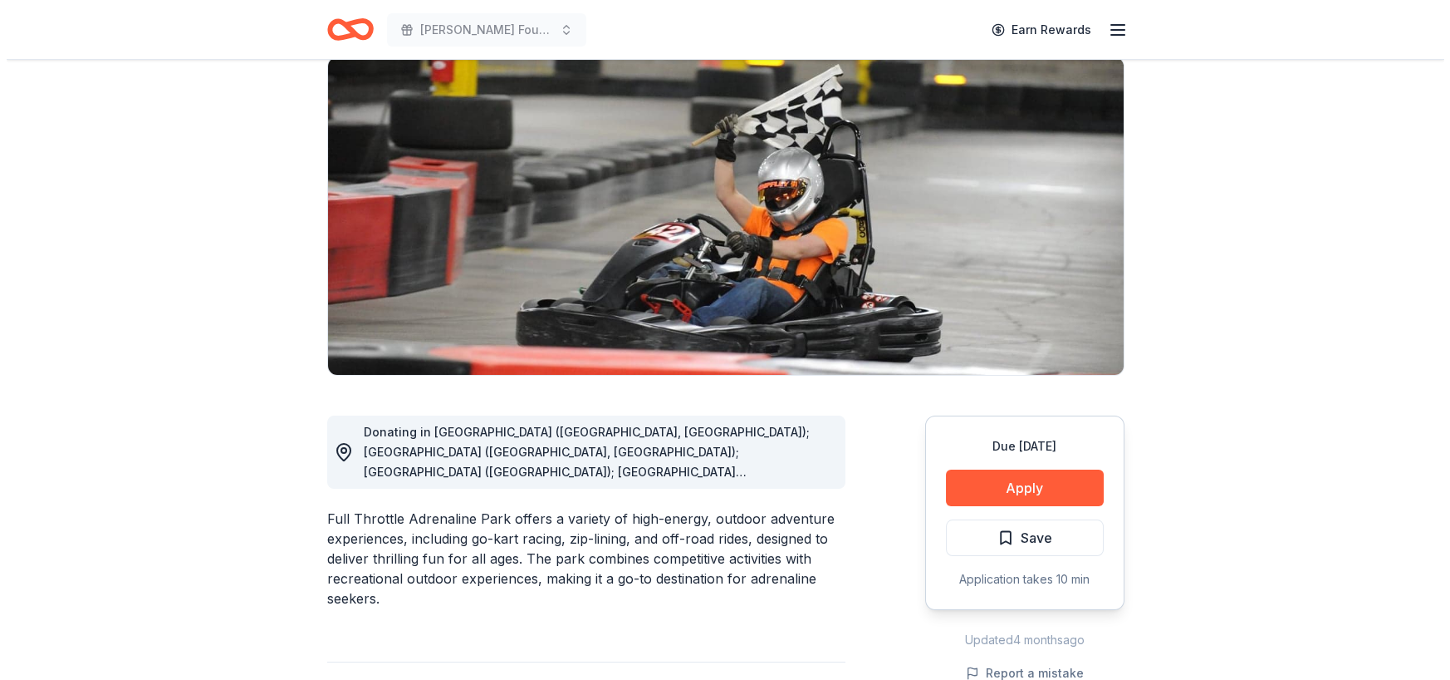
scroll to position [166, 0]
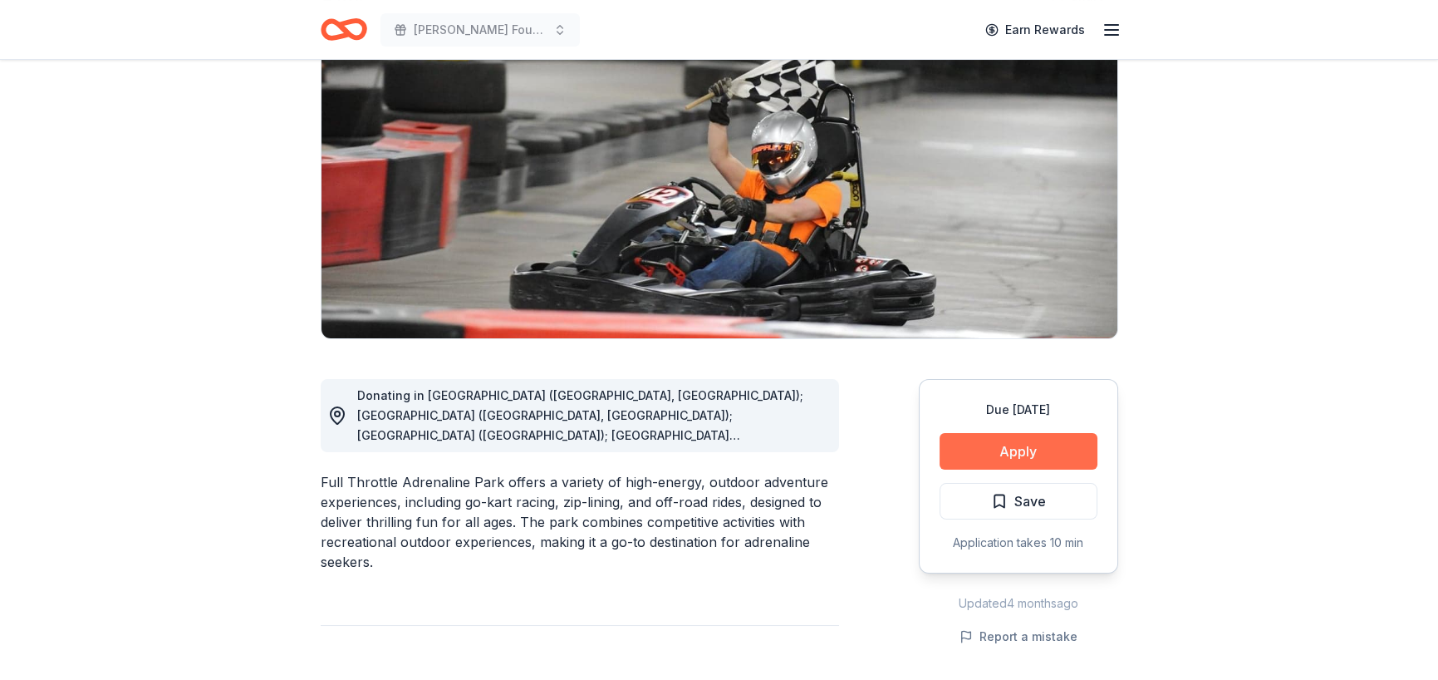
click at [988, 456] on button "Apply" at bounding box center [1019, 451] width 158 height 37
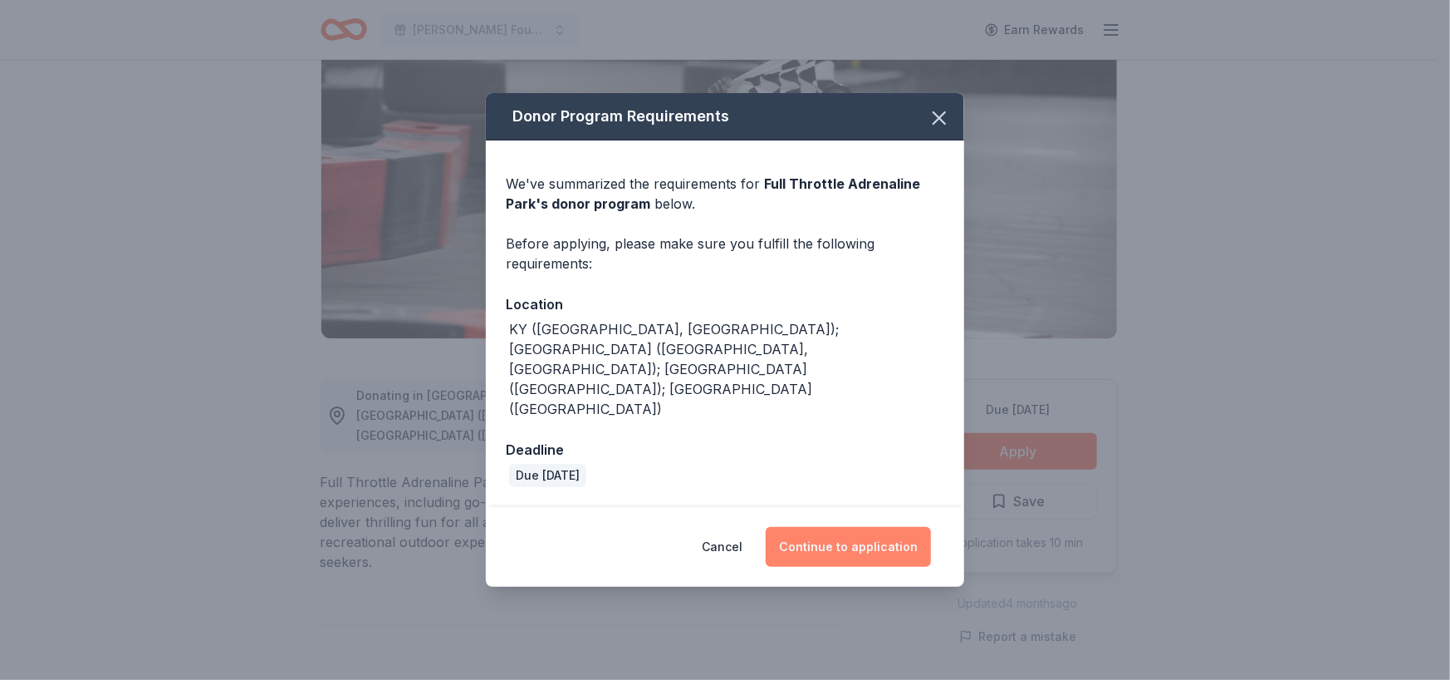
click at [827, 527] on button "Continue to application" at bounding box center [848, 547] width 165 height 40
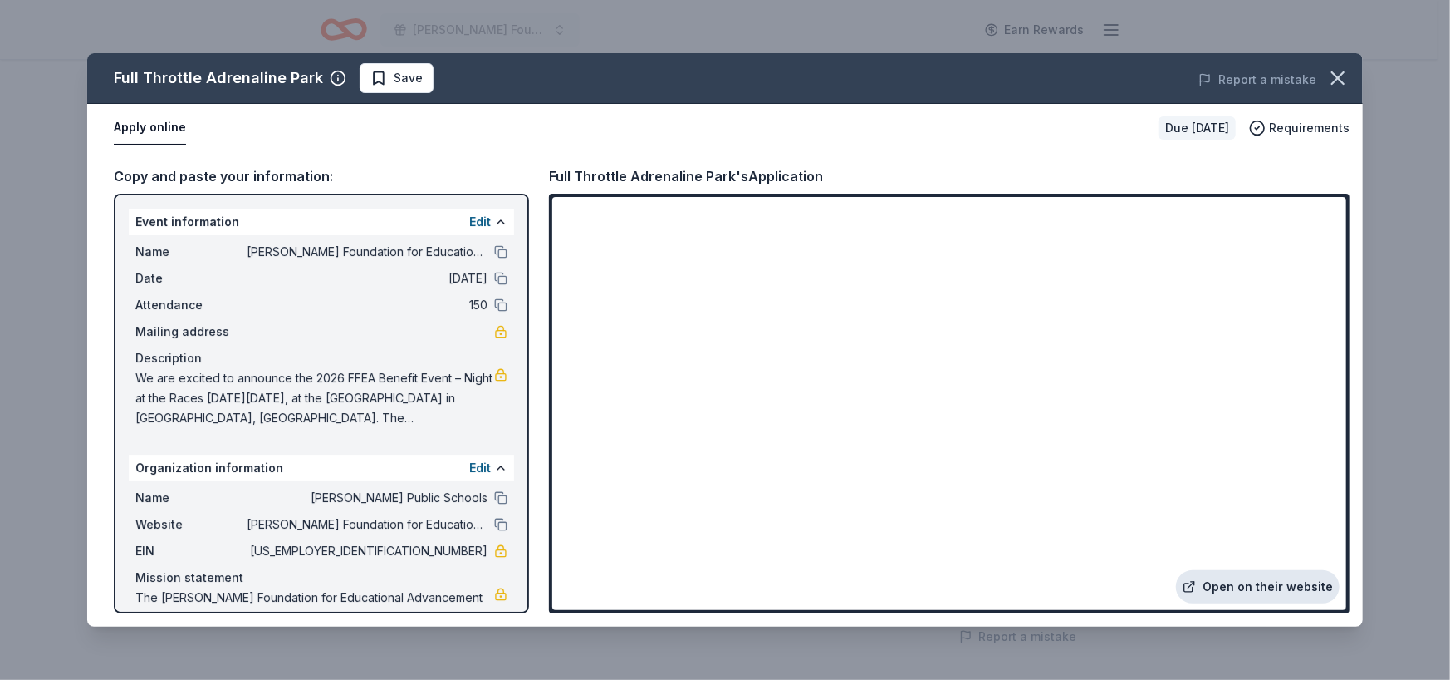
click at [1323, 587] on link "Open on their website" at bounding box center [1258, 586] width 164 height 33
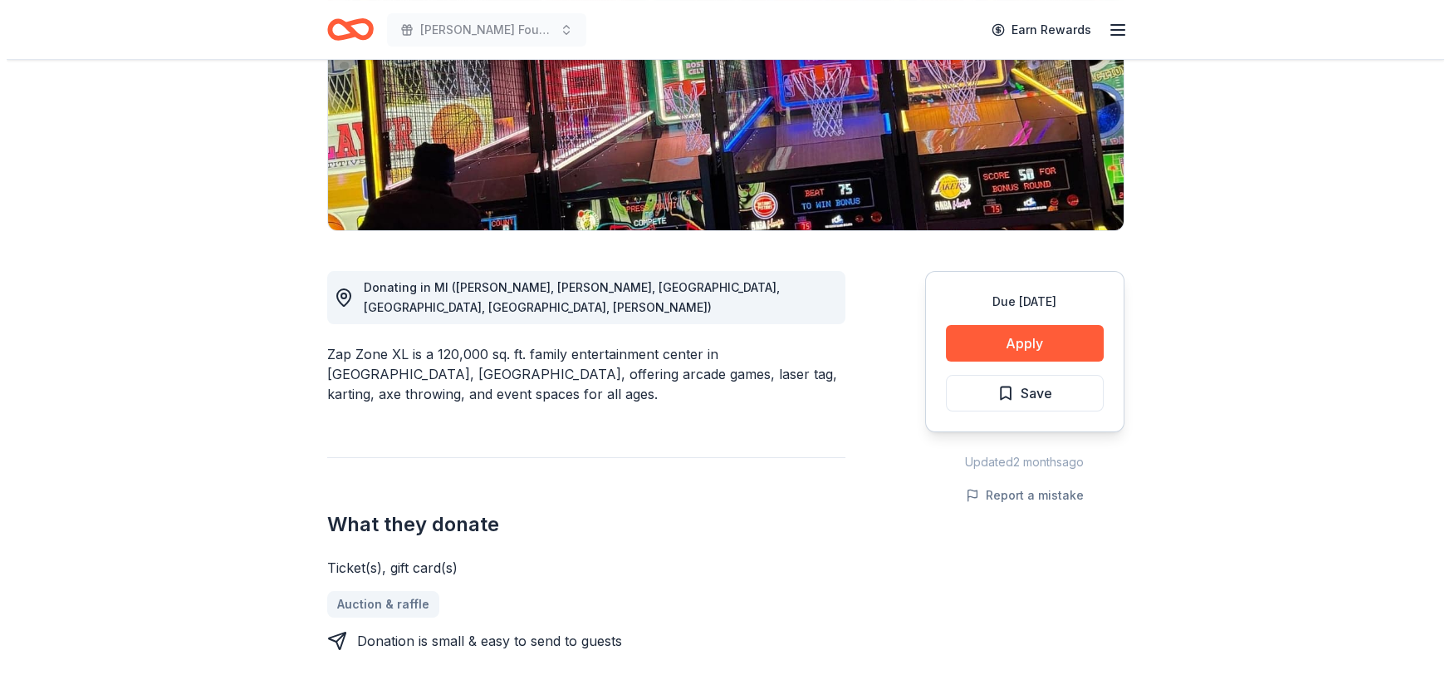
scroll to position [332, 0]
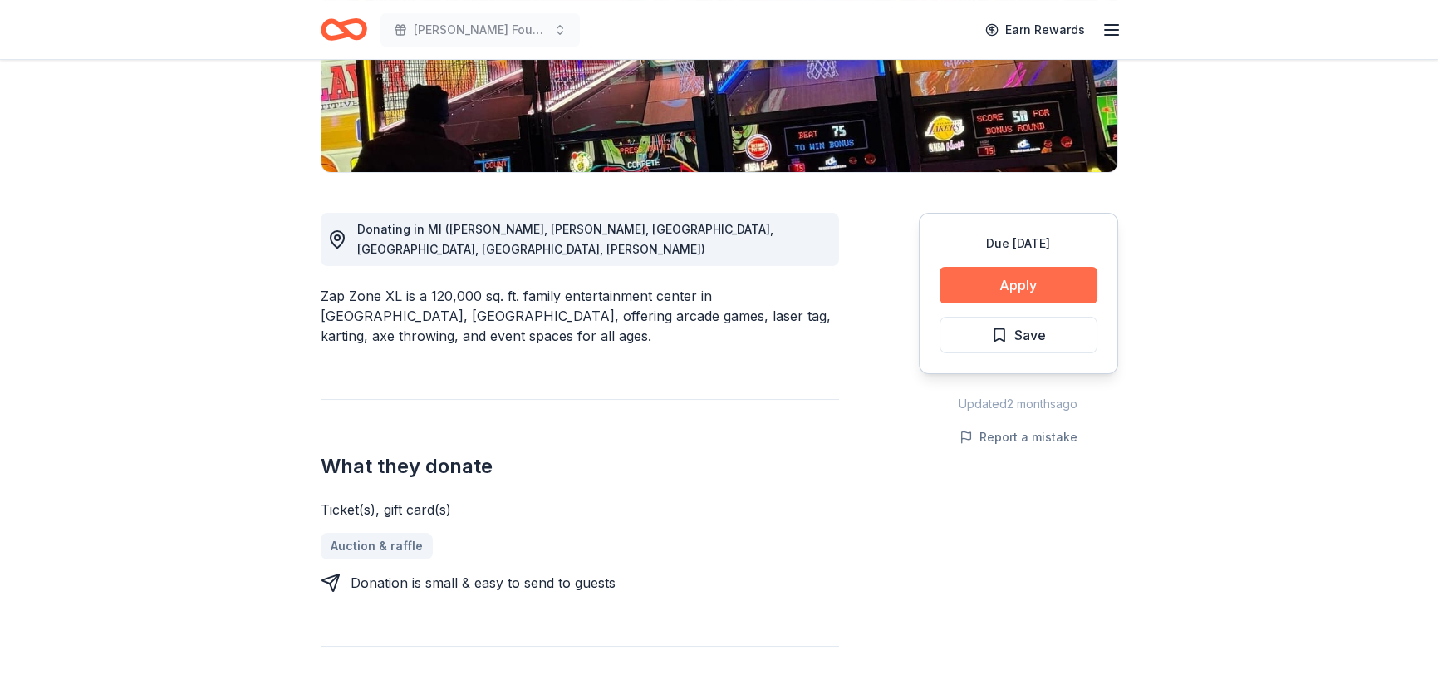
click at [1055, 284] on button "Apply" at bounding box center [1019, 285] width 158 height 37
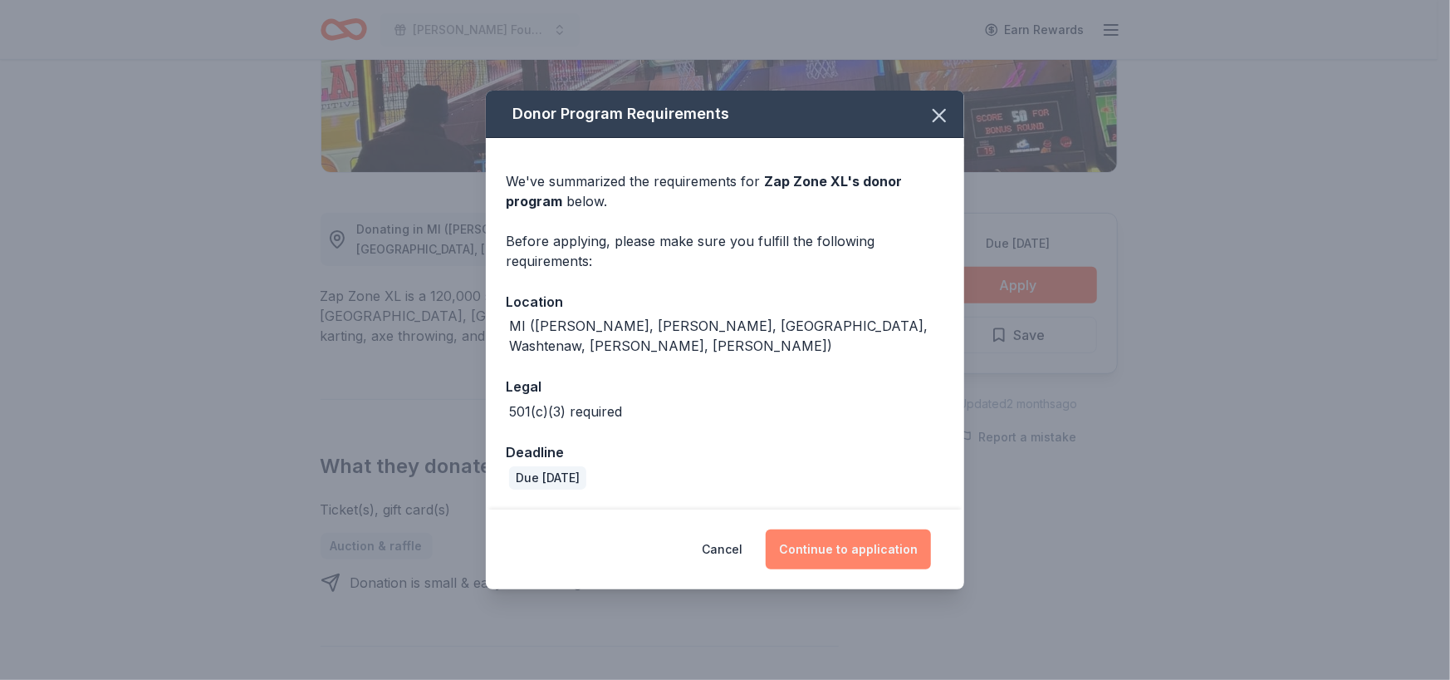
click at [820, 547] on button "Continue to application" at bounding box center [848, 549] width 165 height 40
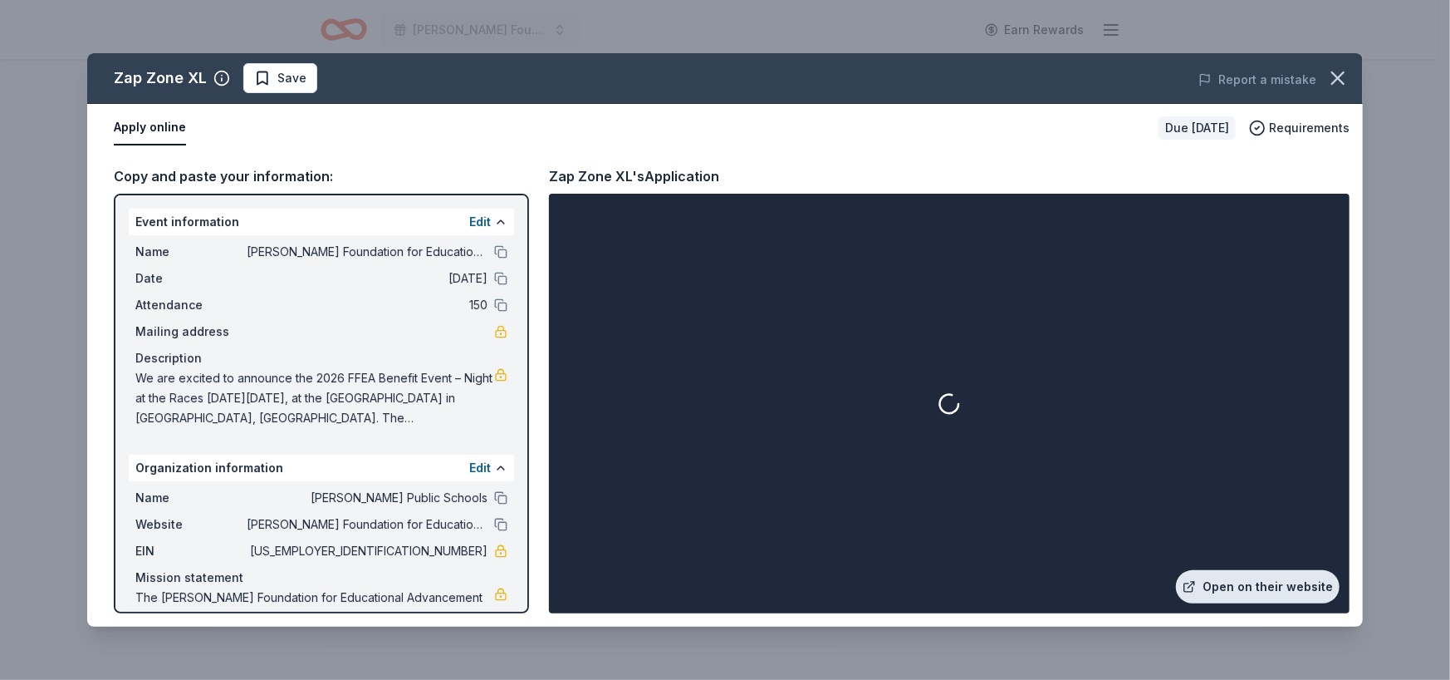
click at [1279, 596] on link "Open on their website" at bounding box center [1258, 586] width 164 height 33
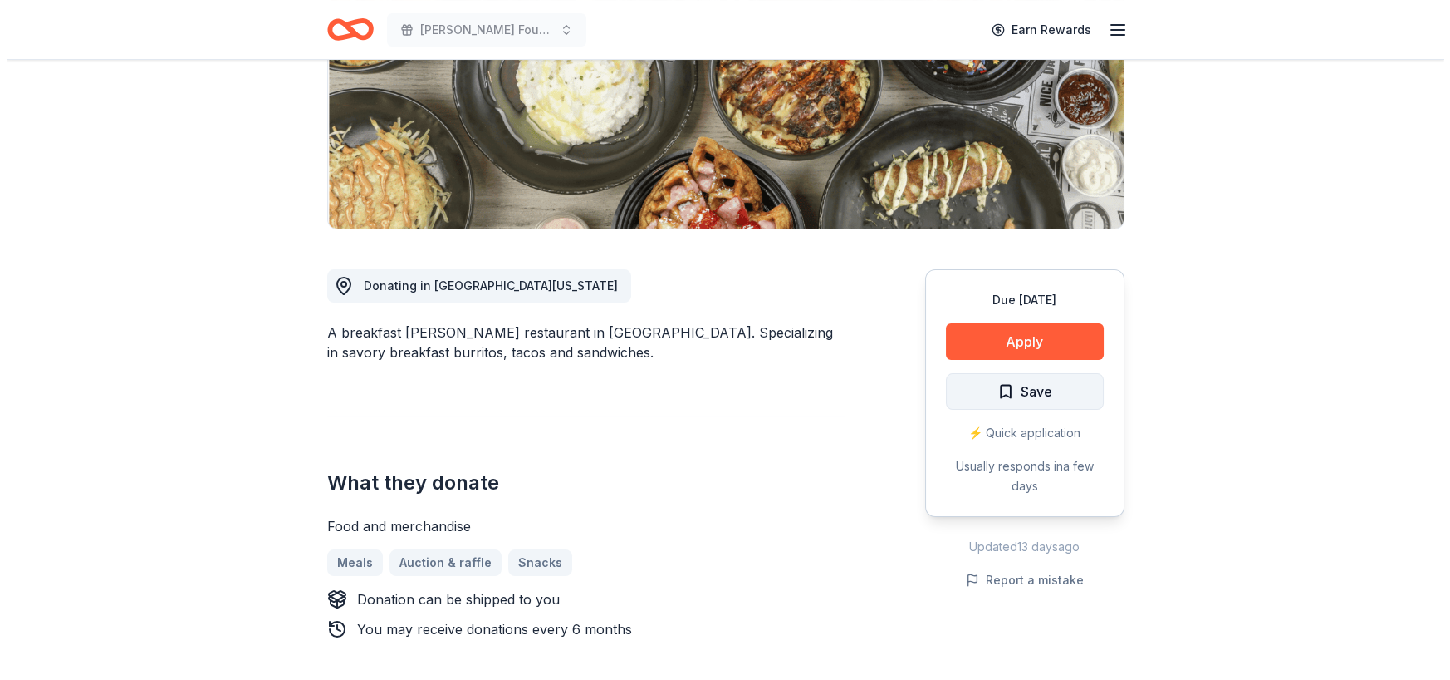
scroll to position [249, 0]
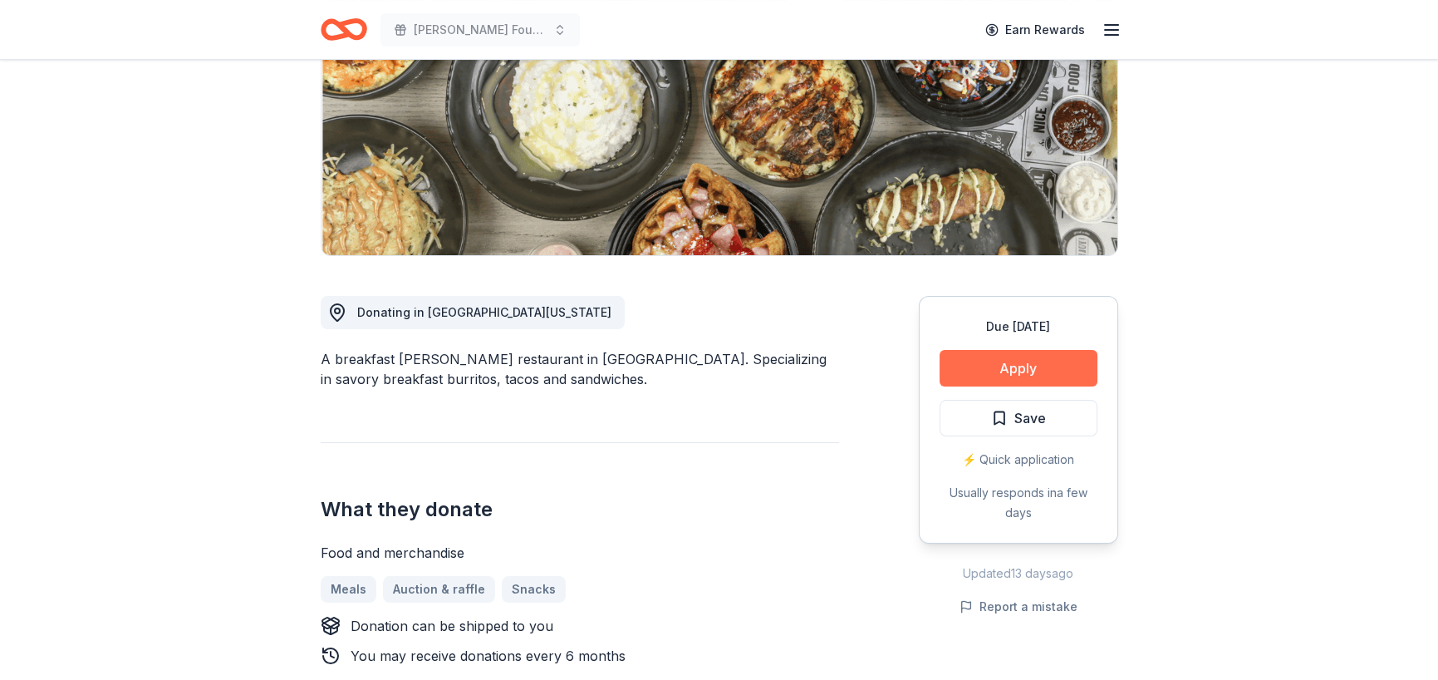
click at [979, 362] on button "Apply" at bounding box center [1019, 368] width 158 height 37
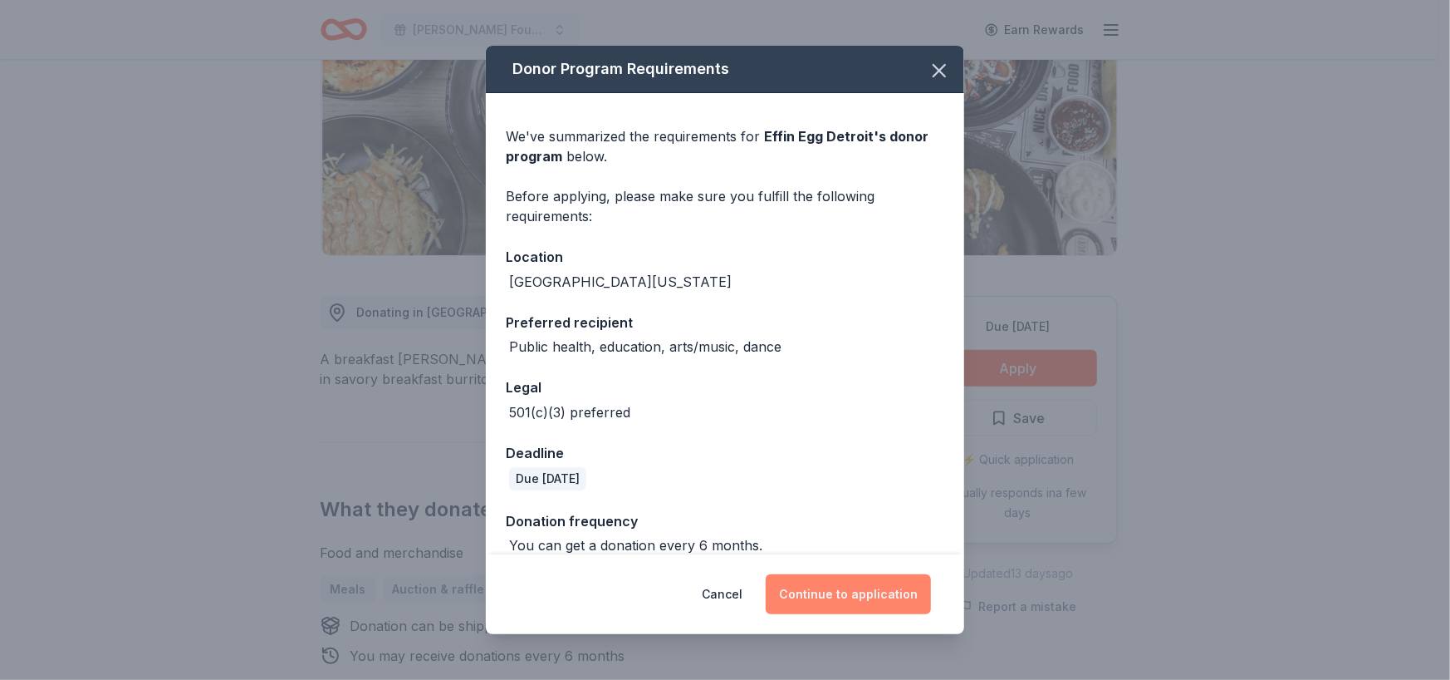
click at [861, 601] on button "Continue to application" at bounding box center [848, 594] width 165 height 40
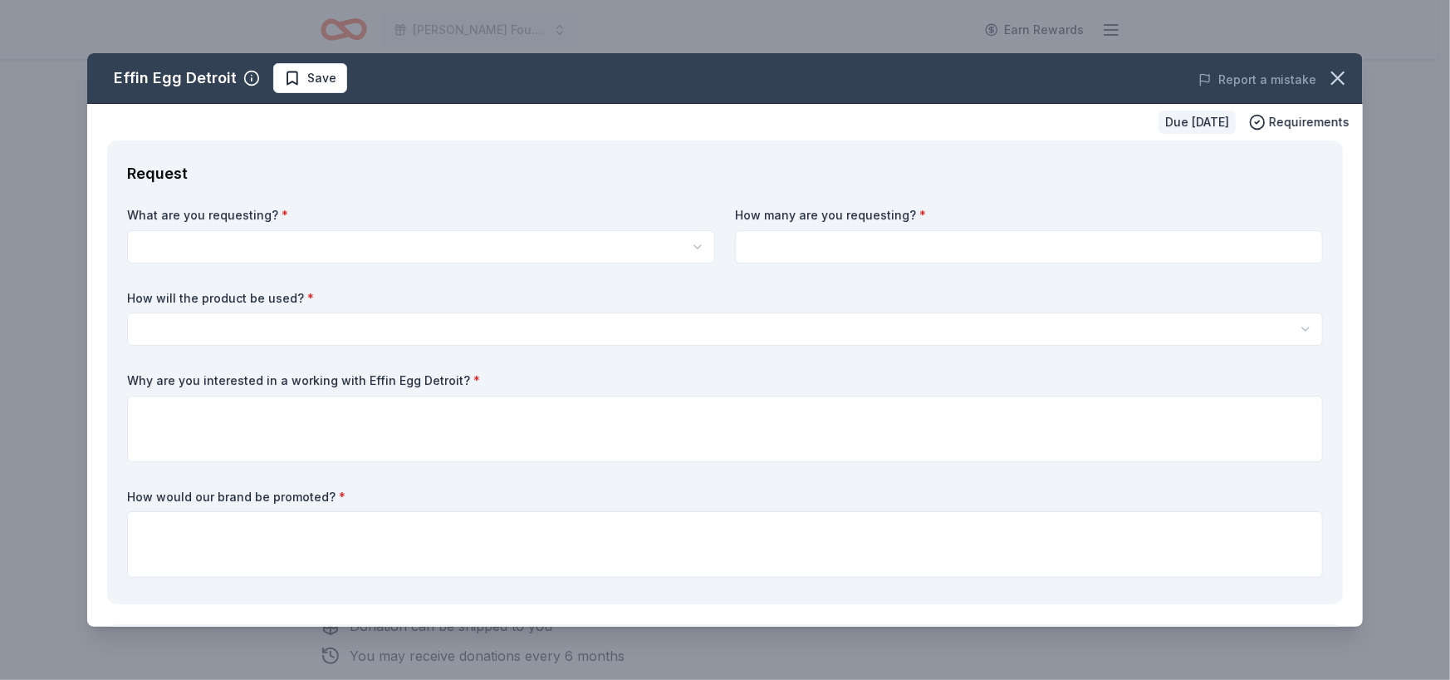
scroll to position [0, 0]
click at [389, 242] on html "Fitzgerald Foundation for Educational Advancement (FFEA) Earn Rewards Due in 12…" at bounding box center [725, 340] width 1450 height 680
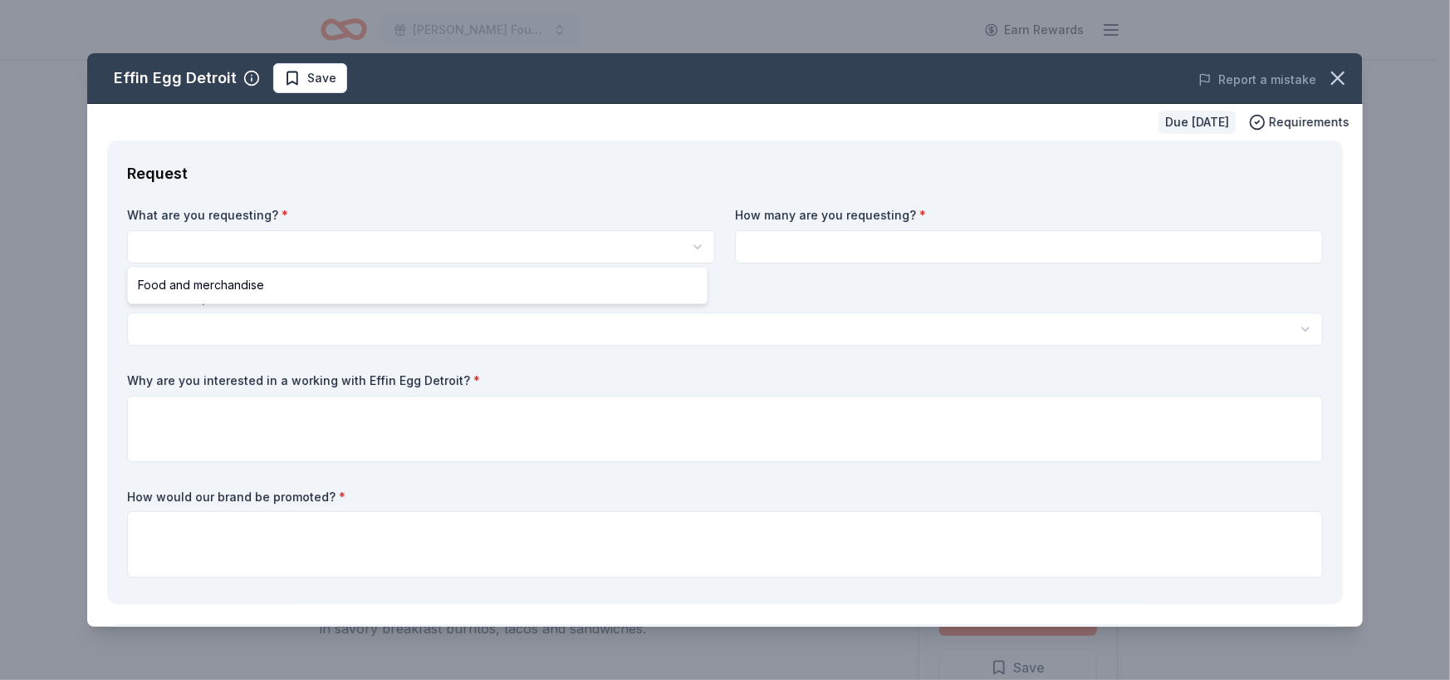
select select "Food and merchandise"
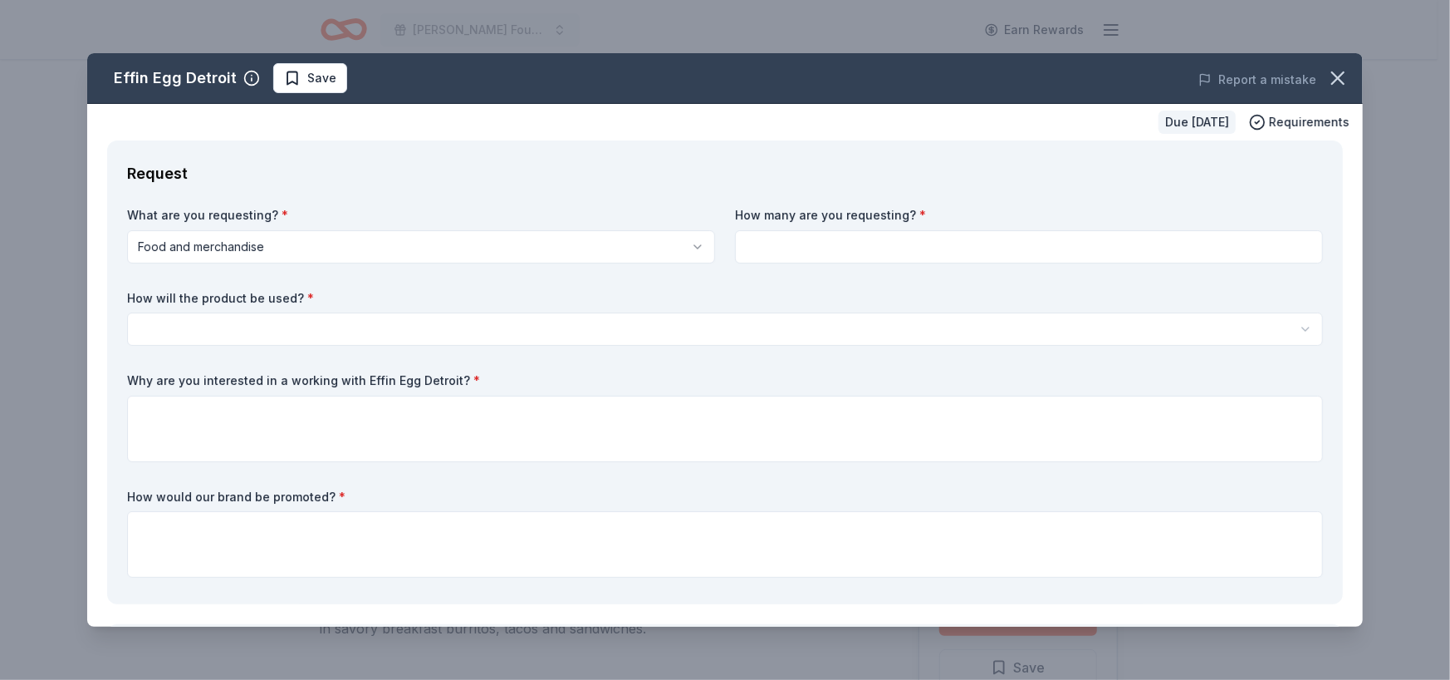
click at [431, 252] on html "Fitzgerald Foundation for Educational Advancement (FFEA) Earn Rewards Due in 12…" at bounding box center [725, 340] width 1450 height 680
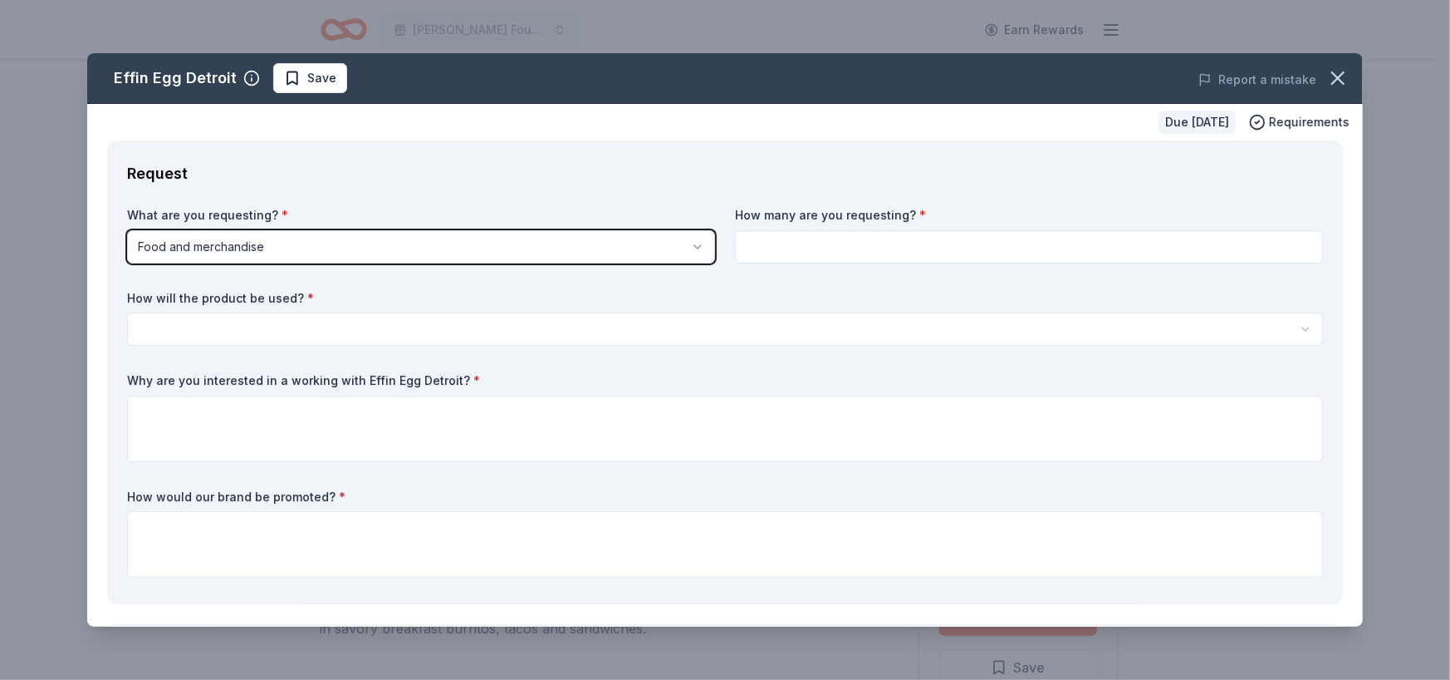
drag, startPoint x: 838, startPoint y: 252, endPoint x: 861, endPoint y: 70, distance: 183.3
click at [839, 252] on html "Fitzgerald Foundation for Educational Advancement (FFEA) Earn Rewards Due in 12…" at bounding box center [725, 340] width 1450 height 680
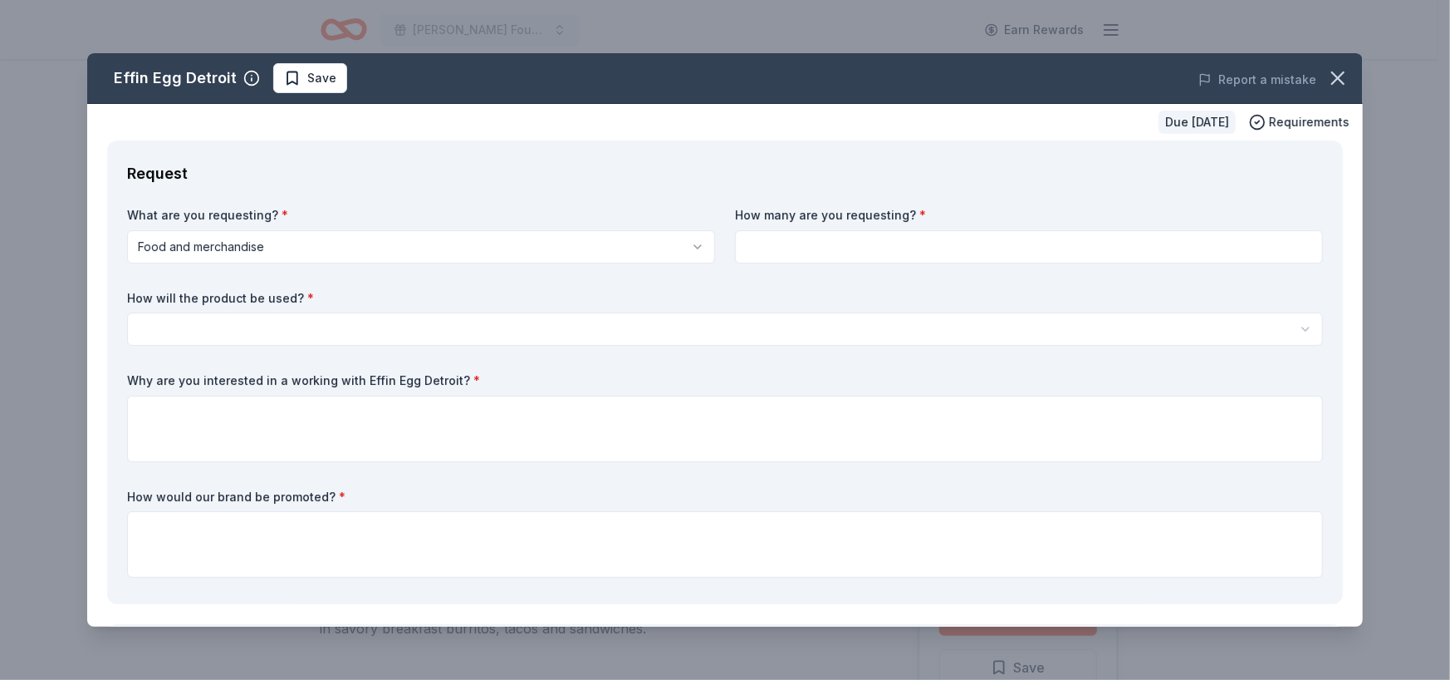
click at [791, 239] on input at bounding box center [1029, 246] width 588 height 33
type input "2"
click at [376, 317] on html "Fitzgerald Foundation for Educational Advancement (FFEA) Earn Rewards Due in 12…" at bounding box center [725, 340] width 1450 height 680
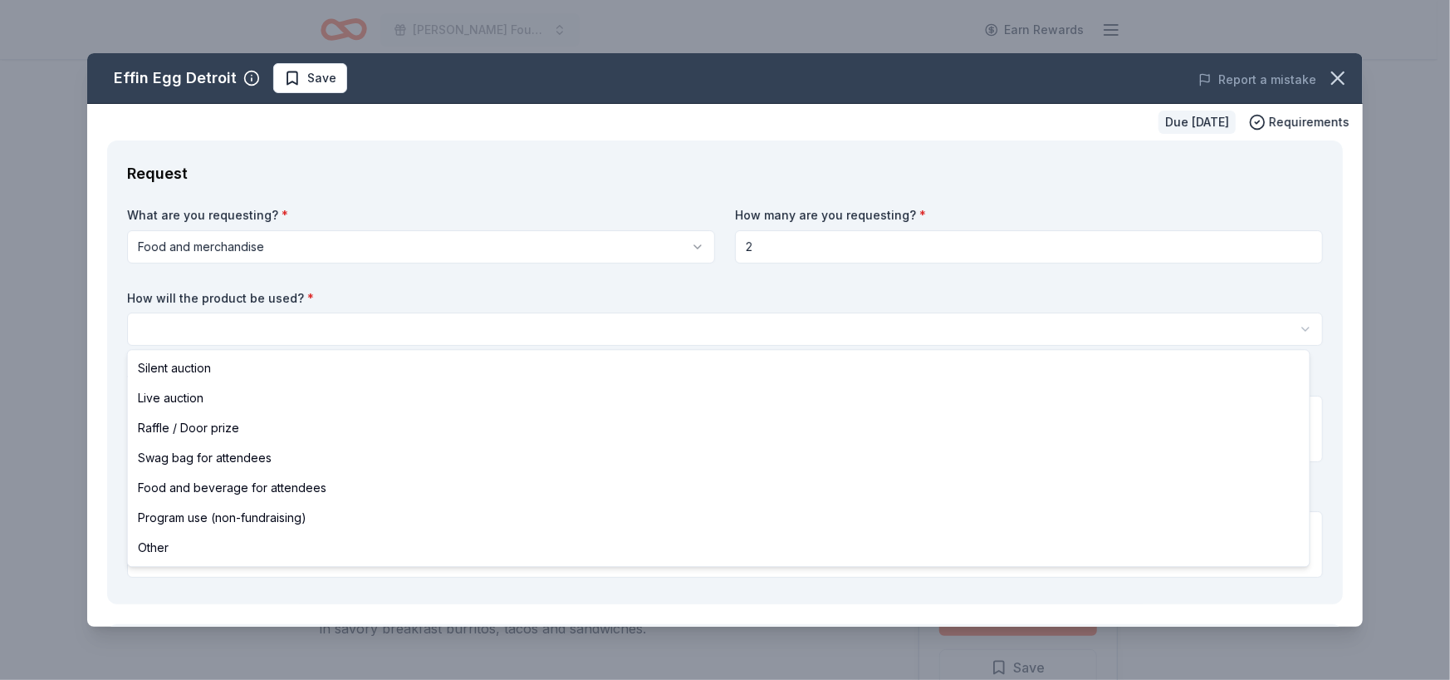
select select "silentAuction"
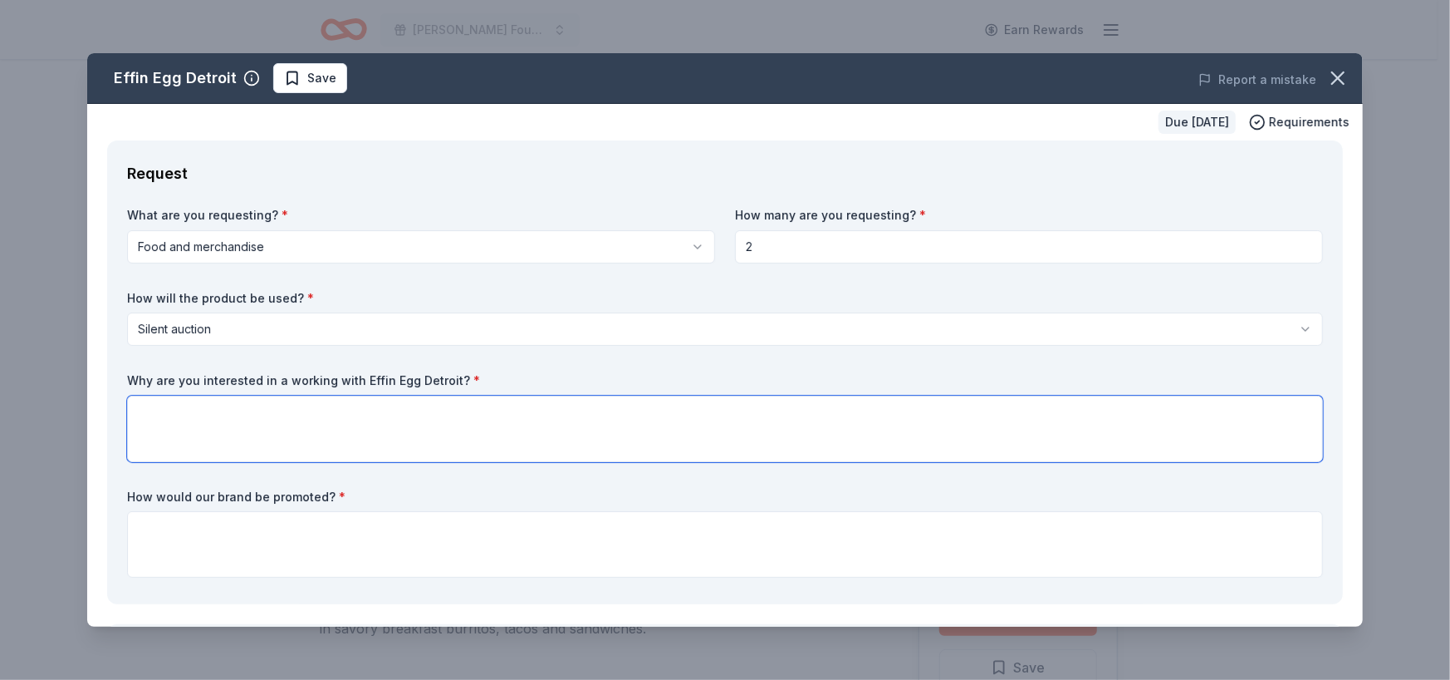
click at [212, 415] on textarea at bounding box center [725, 428] width 1196 height 66
type textarea "Great food"
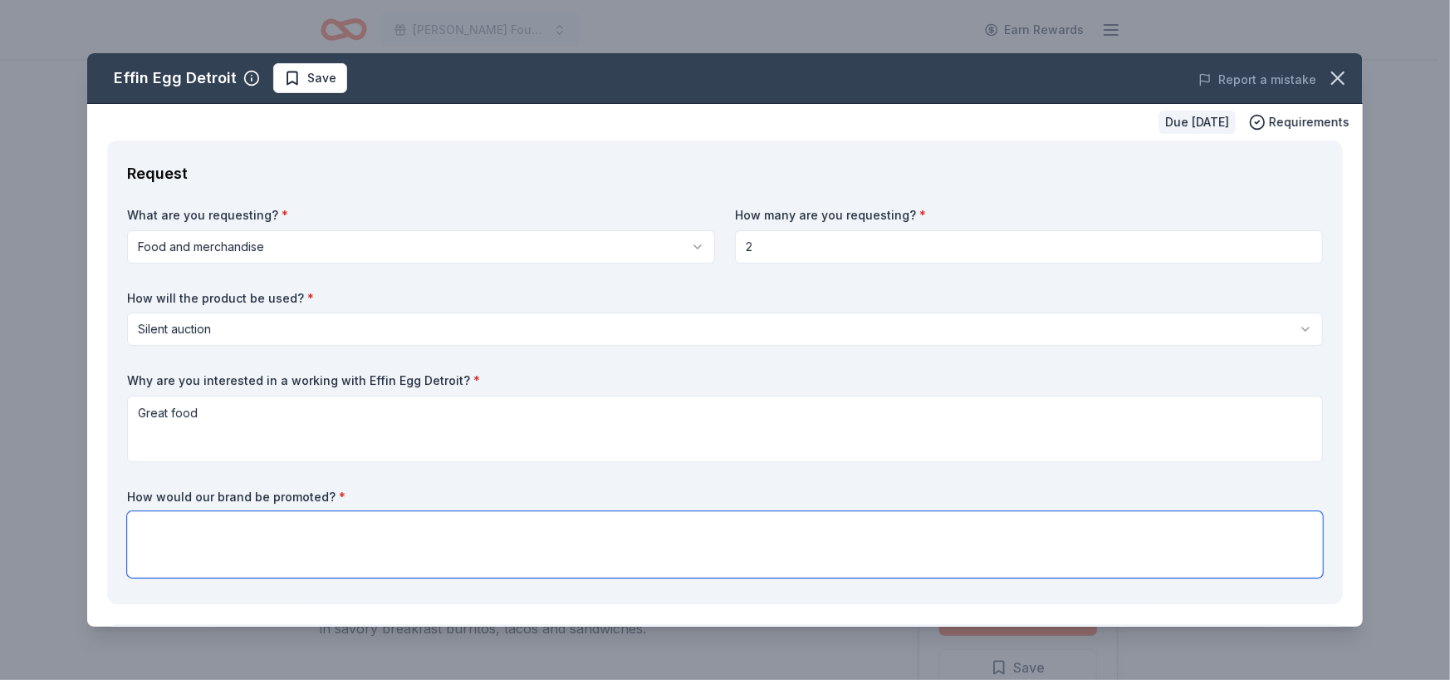
click at [185, 521] on textarea at bounding box center [725, 544] width 1196 height 66
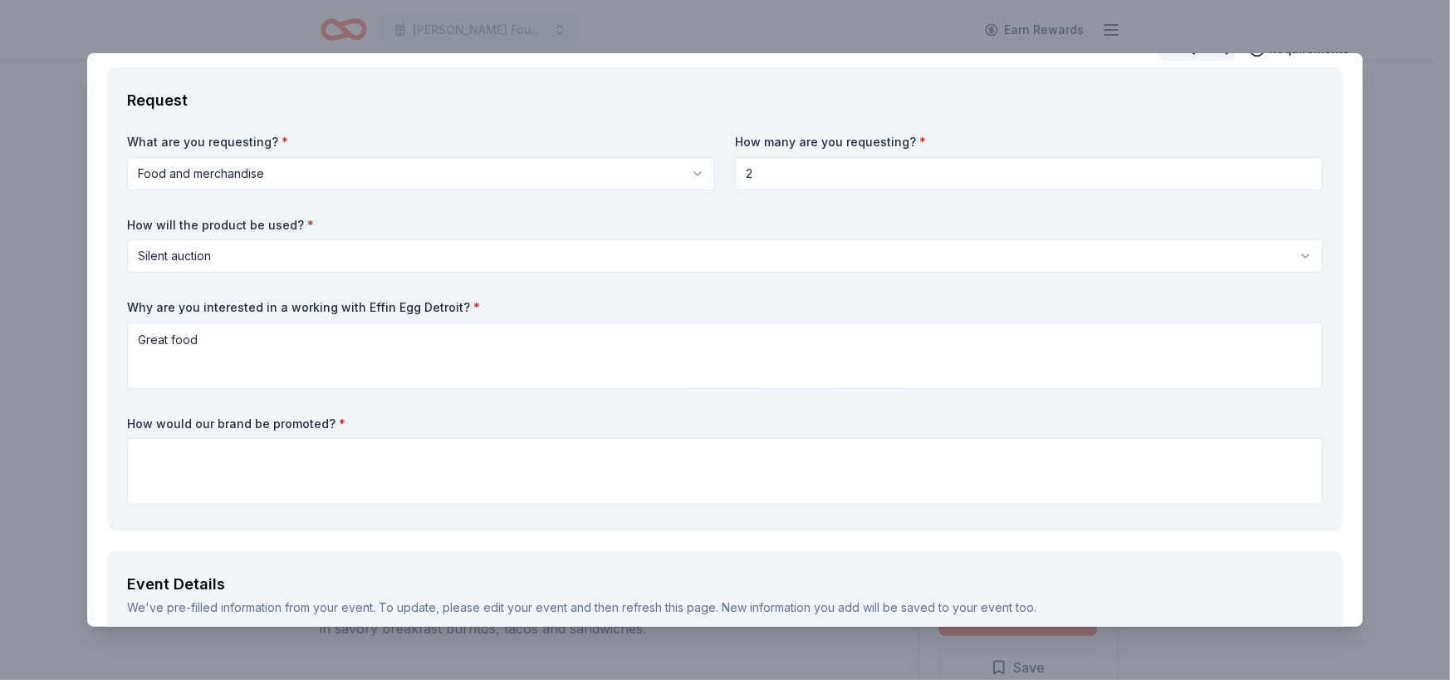
scroll to position [166, 0]
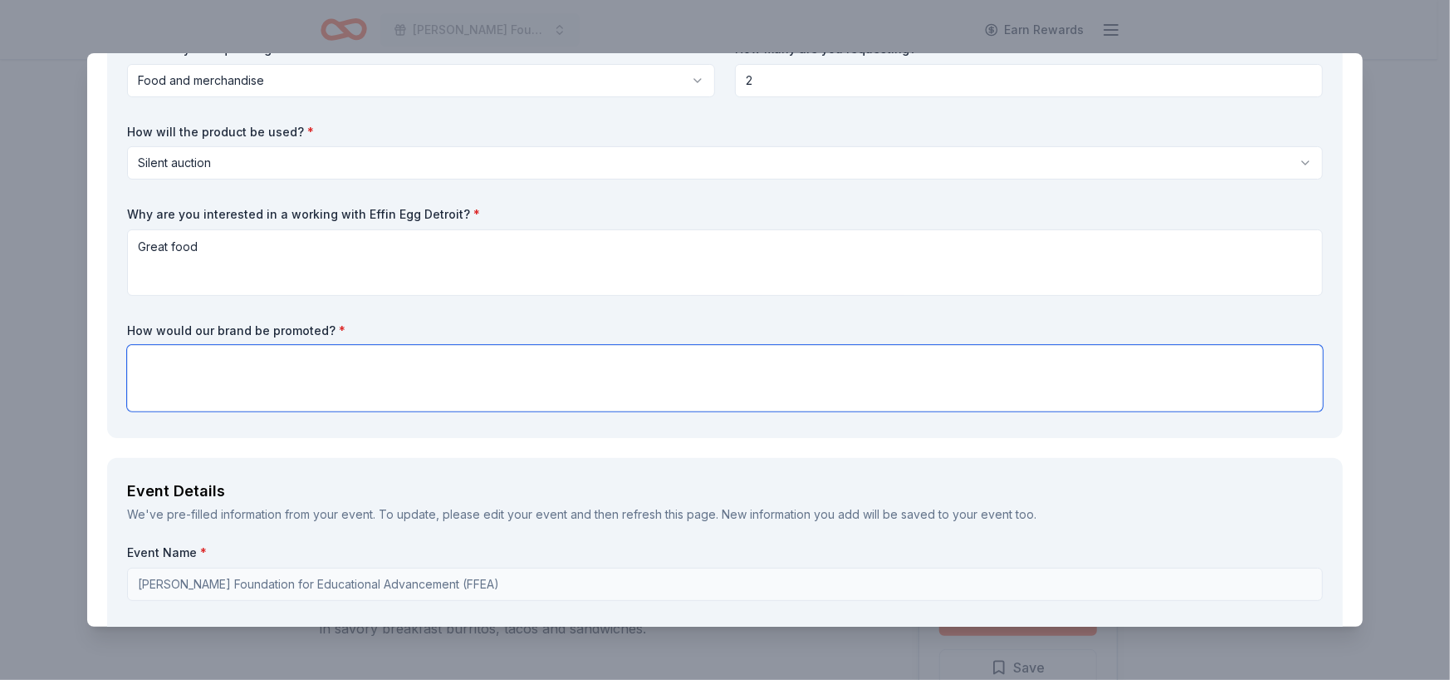
click at [210, 381] on textarea at bounding box center [725, 378] width 1196 height 66
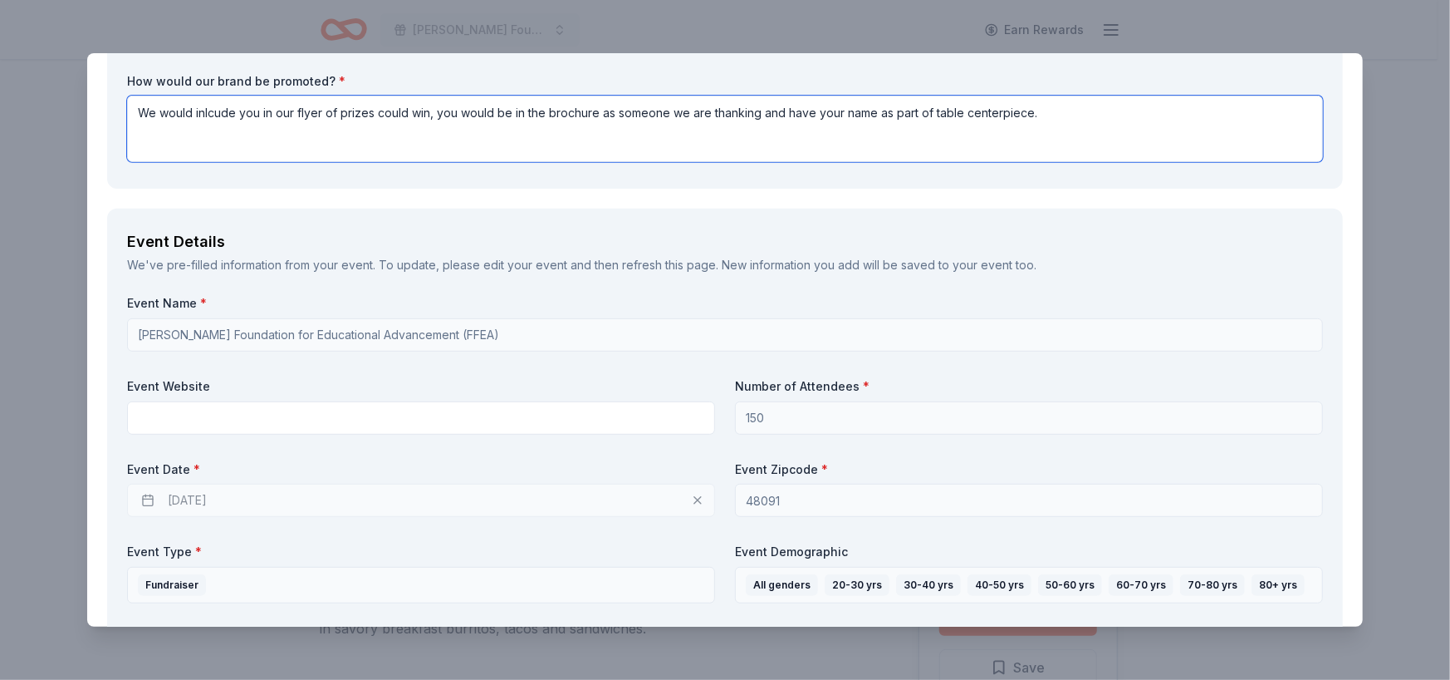
scroll to position [498, 0]
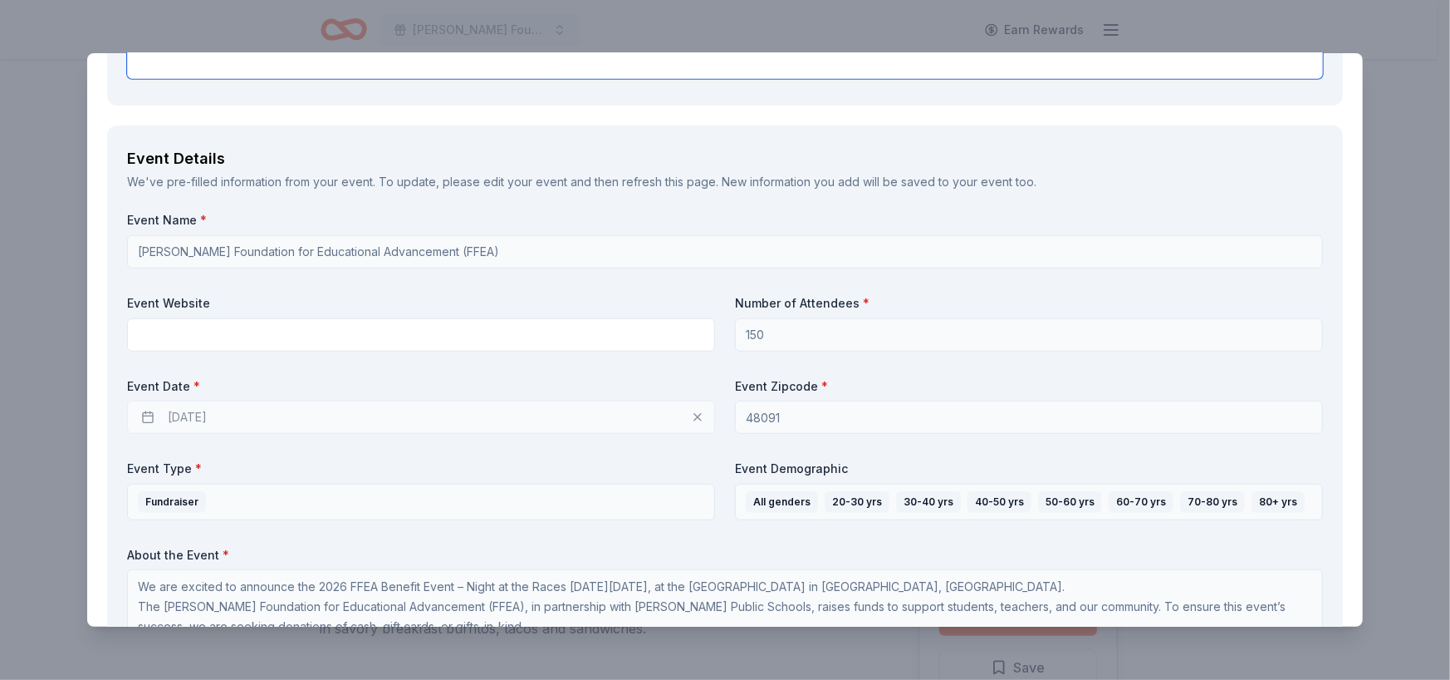
type textarea "We would inlcude you in our flyer of prizes could win, you would be in the broc…"
click at [257, 420] on div "02/26/2026" at bounding box center [421, 416] width 588 height 33
click at [173, 415] on div "02/26/2026" at bounding box center [421, 416] width 588 height 33
click at [693, 416] on div "02/26/2026" at bounding box center [421, 416] width 588 height 33
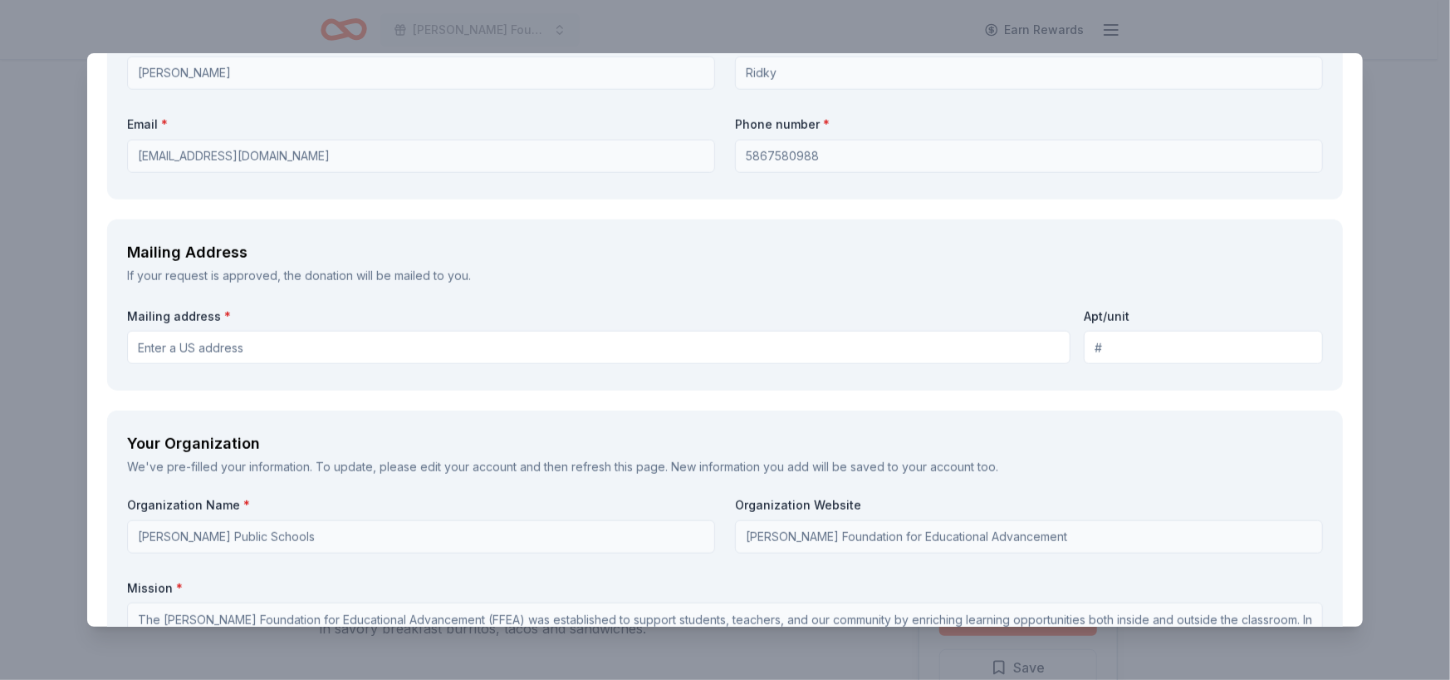
scroll to position [1412, 0]
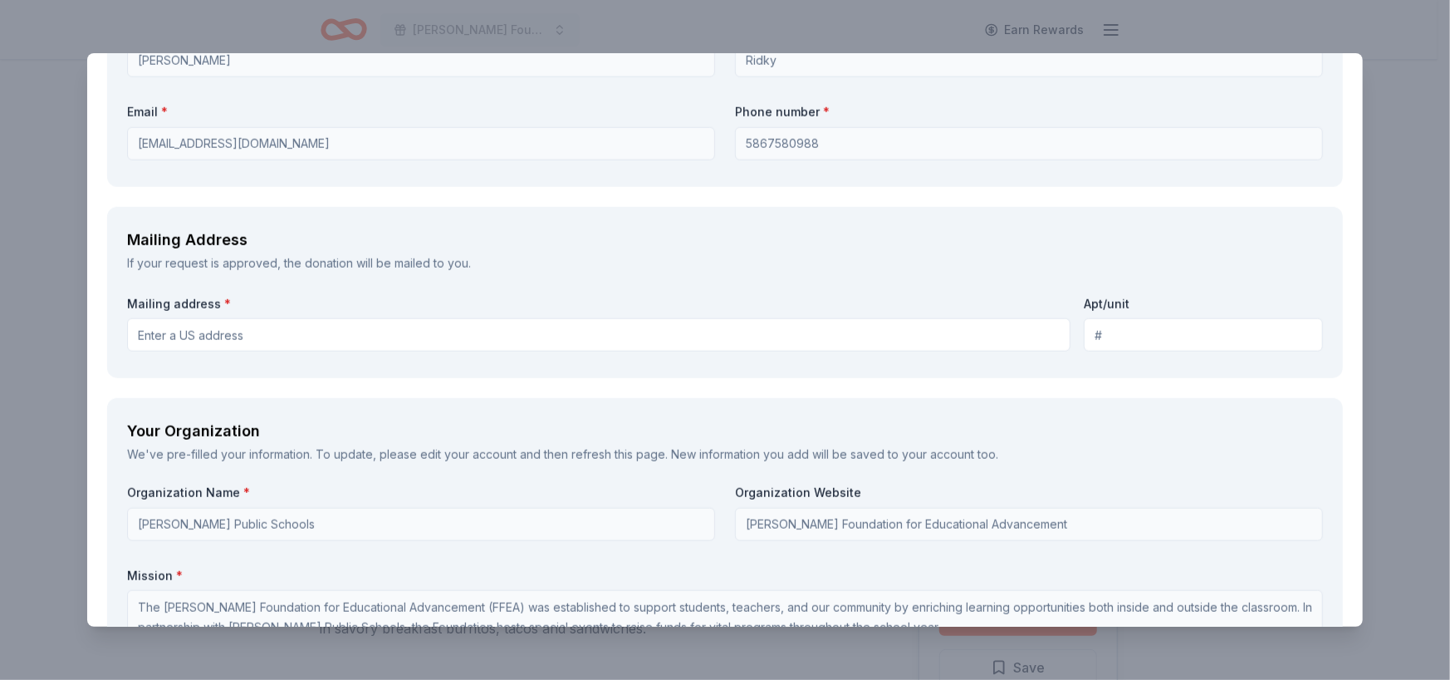
click at [307, 345] on input "Mailing address *" at bounding box center [599, 334] width 944 height 33
click at [311, 335] on input "23200 Ryan Road" at bounding box center [599, 334] width 944 height 33
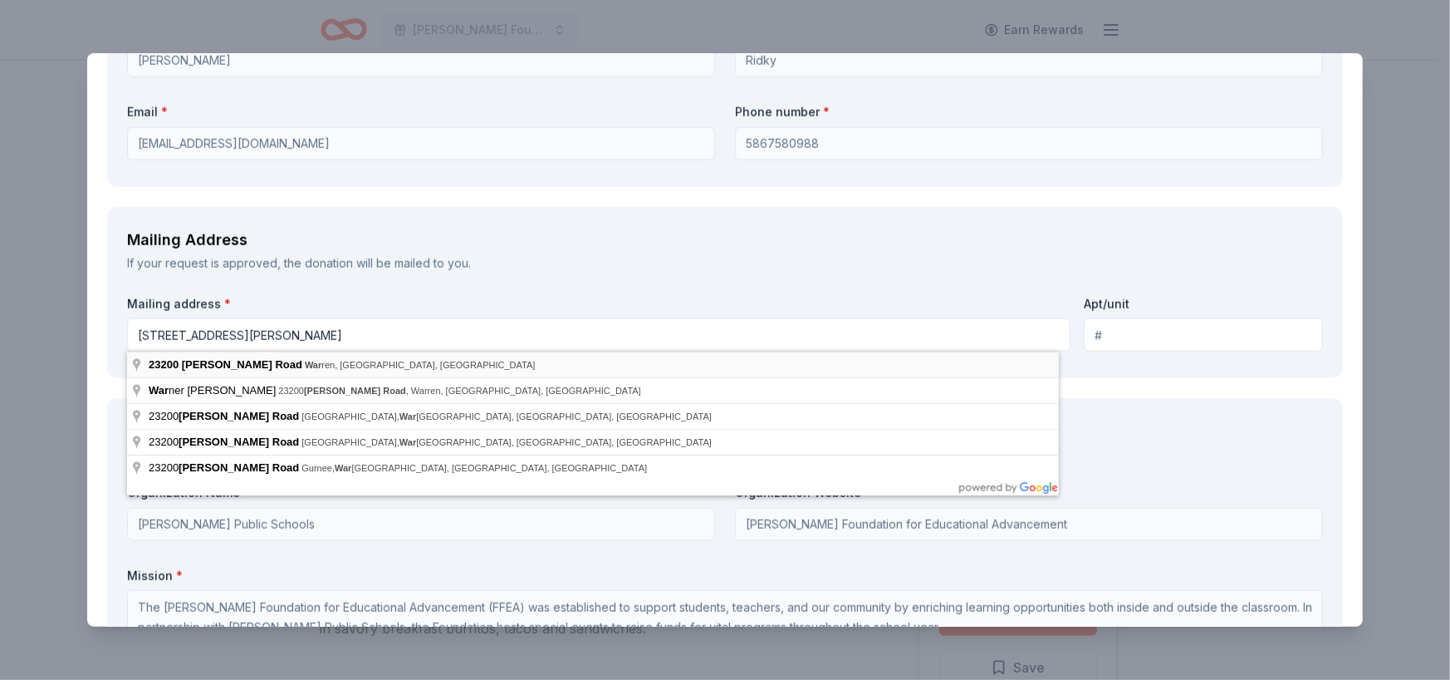
type input "23200 Ryan Road, Warren, MI, 48091"
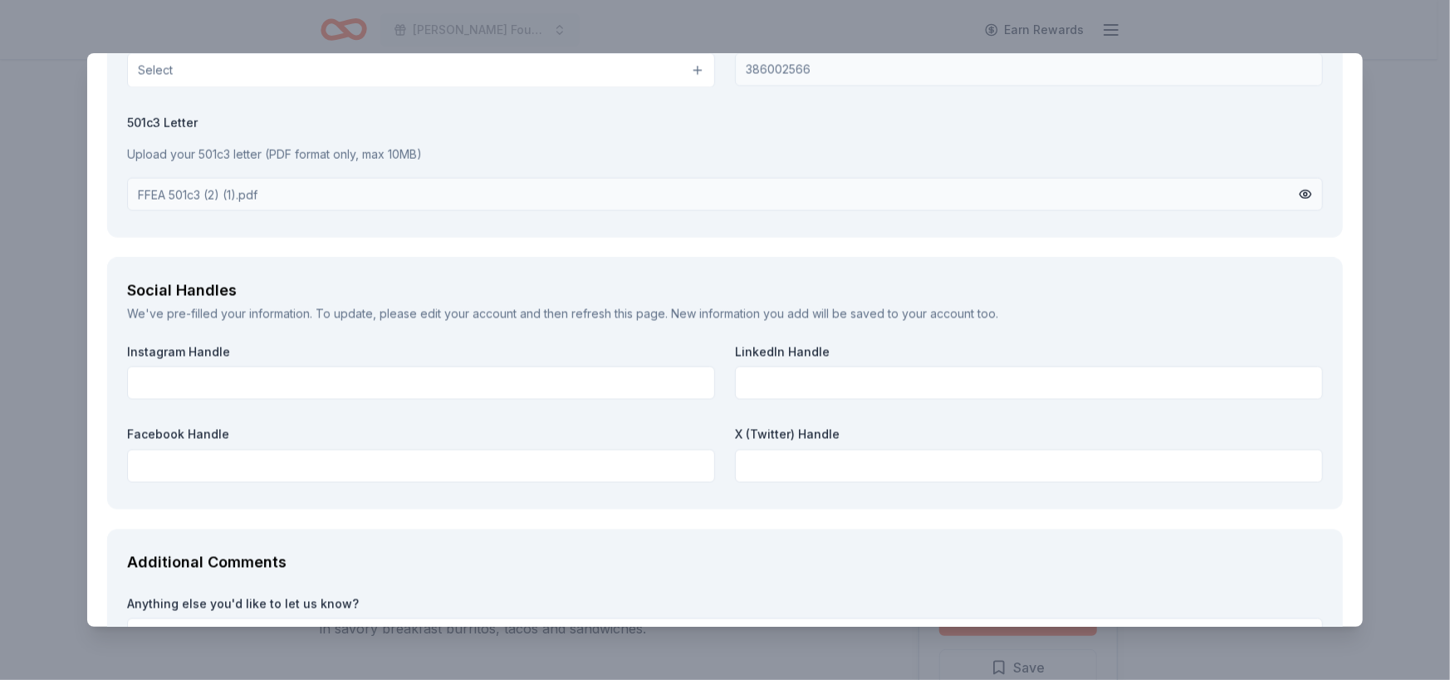
scroll to position [2235, 0]
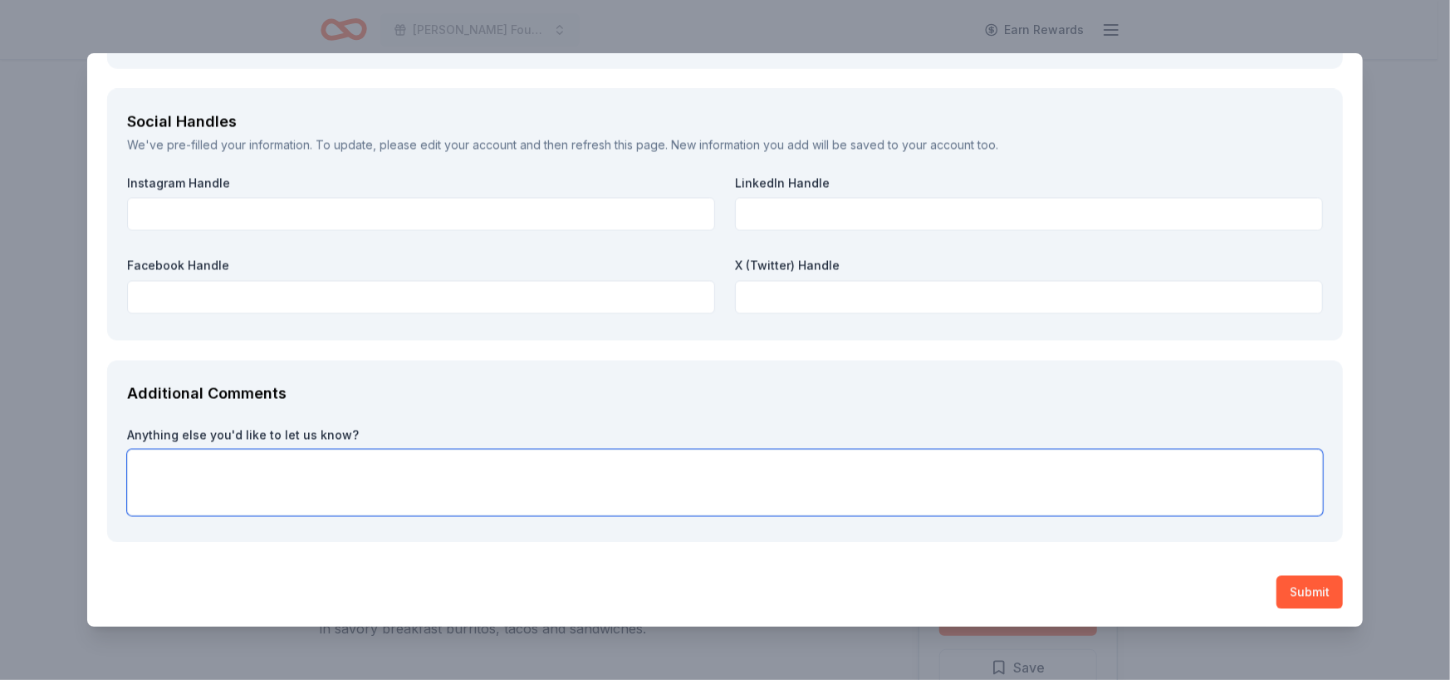
click at [589, 476] on textarea at bounding box center [725, 482] width 1196 height 66
type textarea "Thank you for considering us!"
click at [1277, 585] on button "Submit" at bounding box center [1310, 591] width 66 height 33
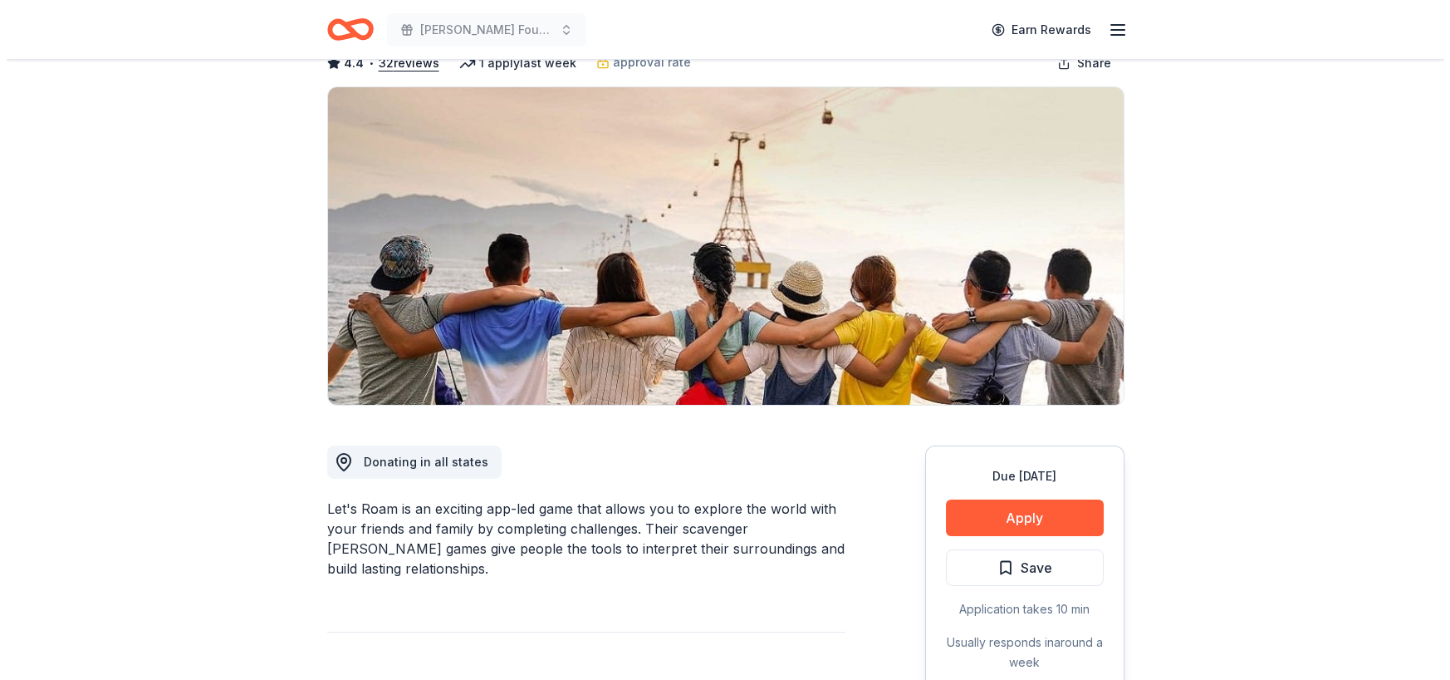
scroll to position [83, 0]
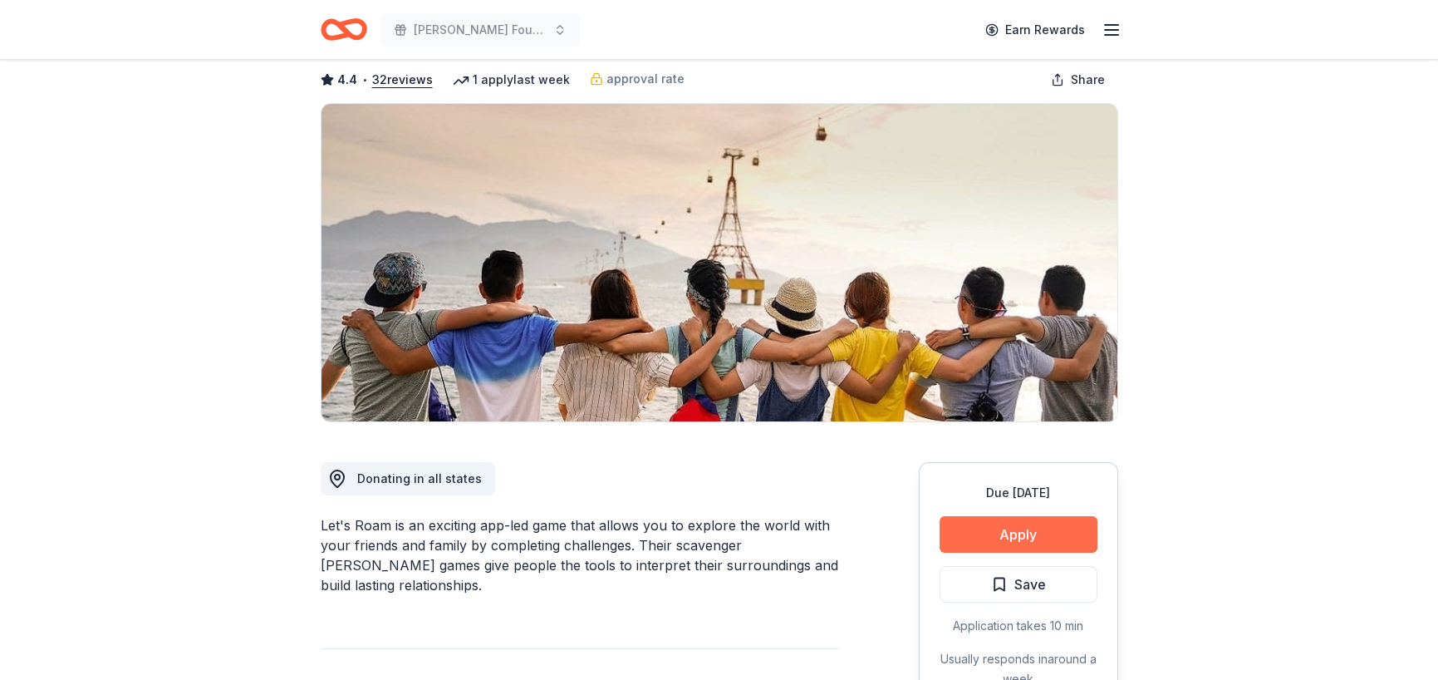
click at [1010, 544] on button "Apply" at bounding box center [1019, 534] width 158 height 37
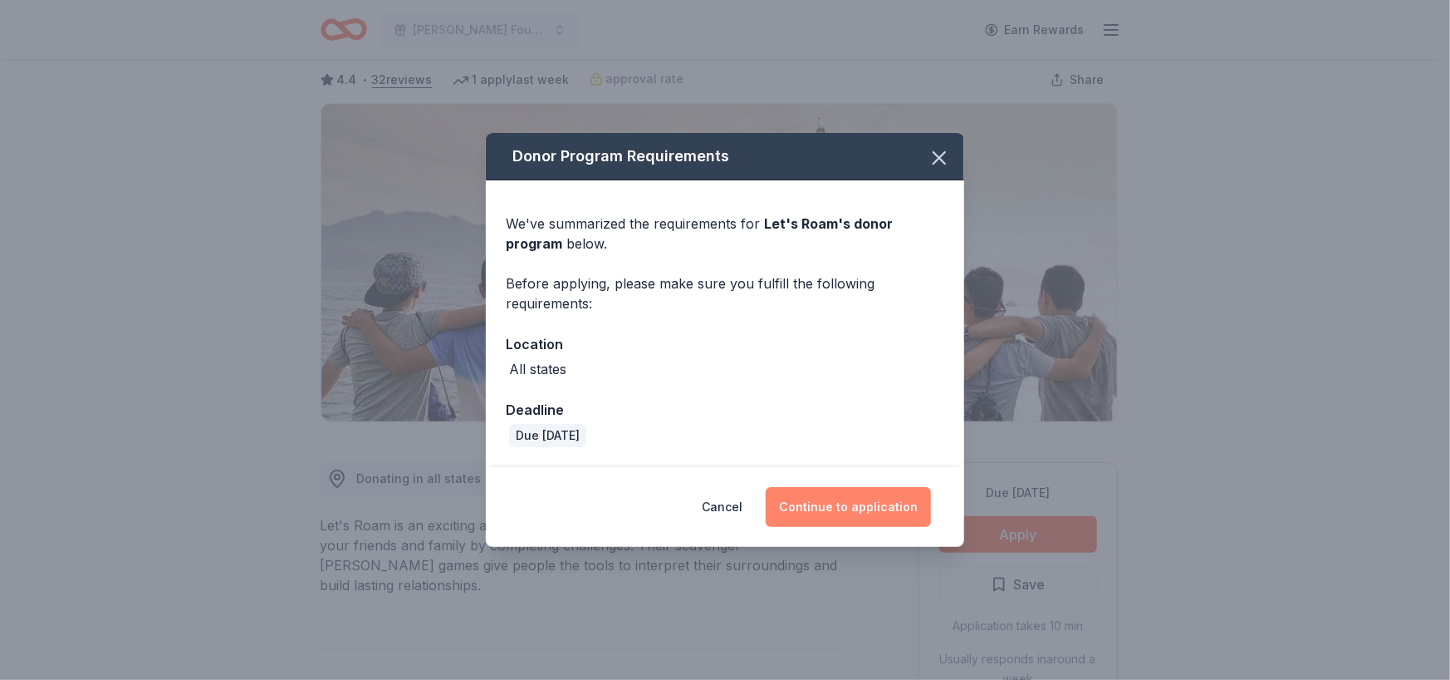
click at [857, 510] on button "Continue to application" at bounding box center [848, 507] width 165 height 40
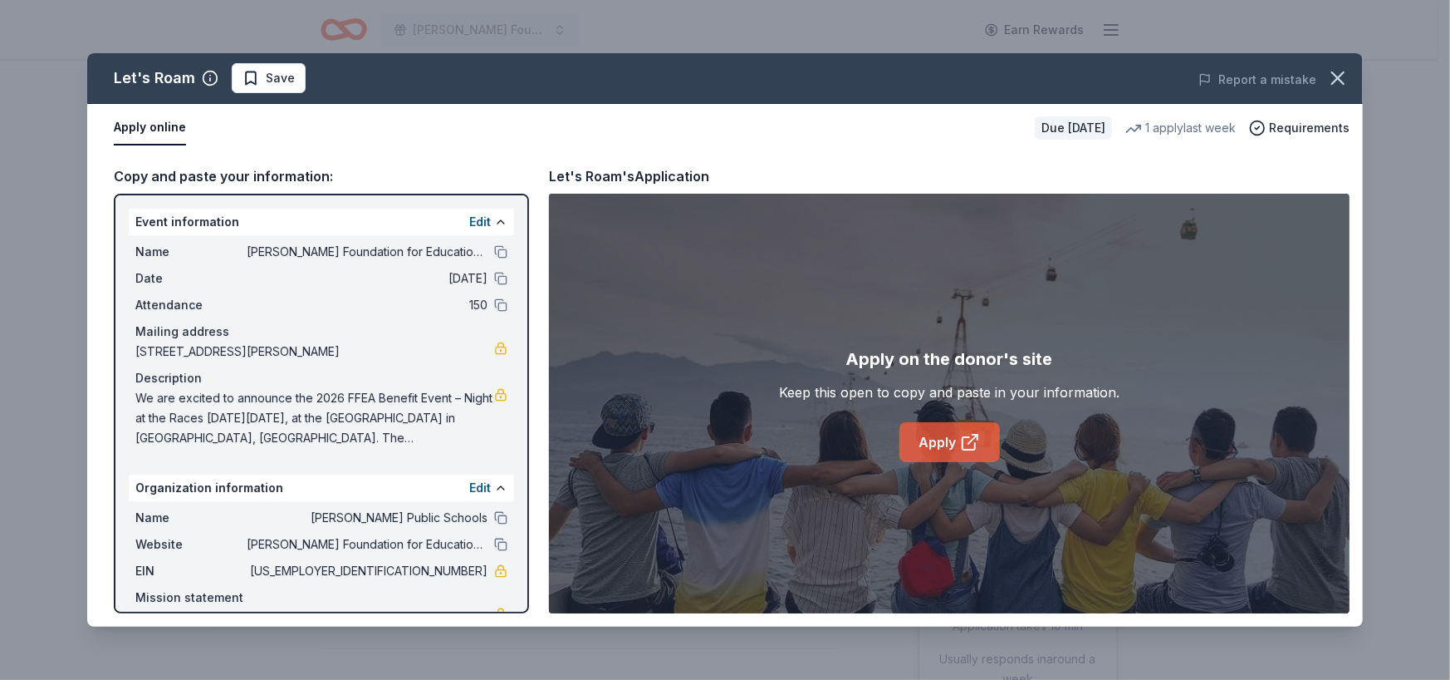
click at [936, 441] on link "Apply" at bounding box center [950, 442] width 101 height 40
